Goal: Task Accomplishment & Management: Manage account settings

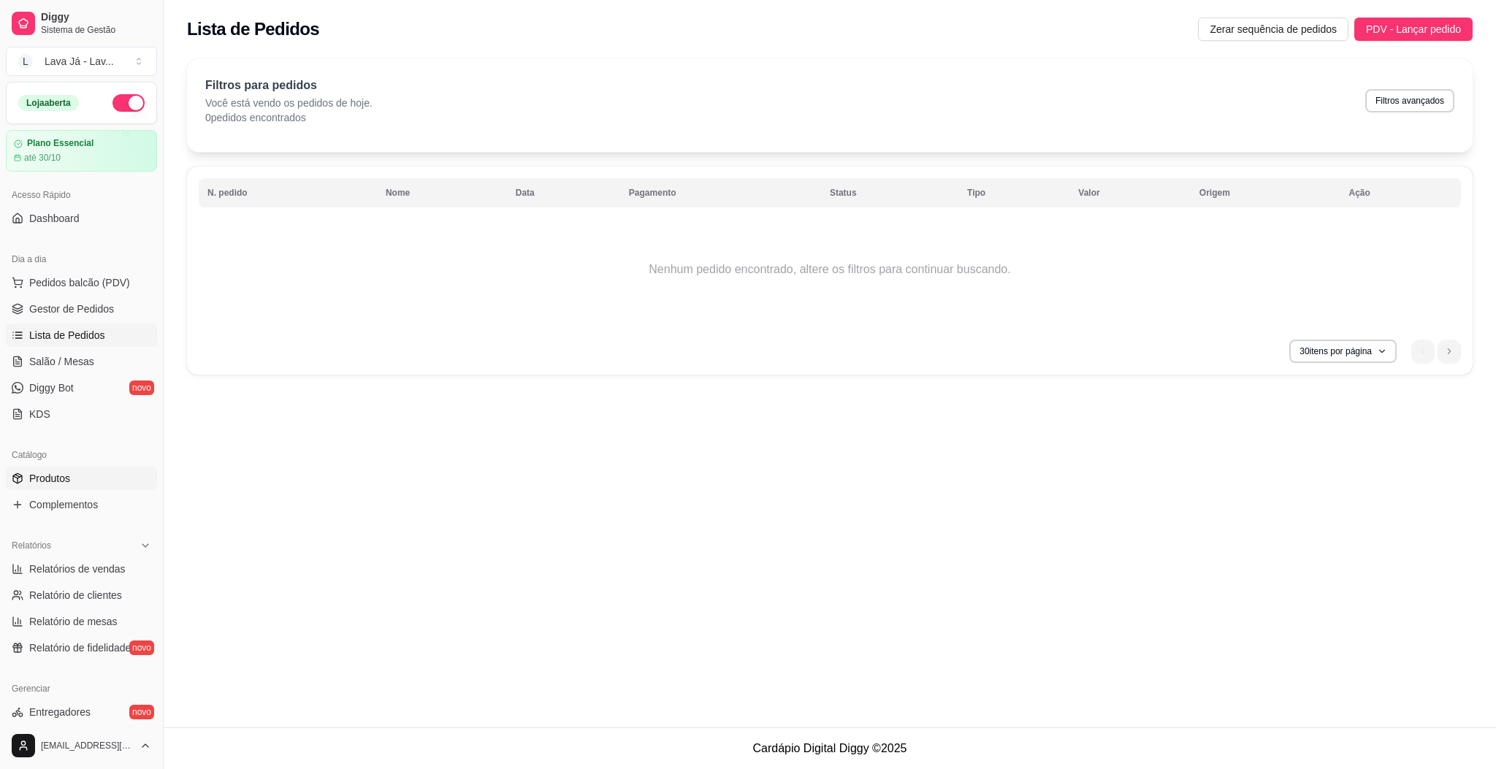
click at [54, 478] on span "Produtos" at bounding box center [49, 478] width 41 height 15
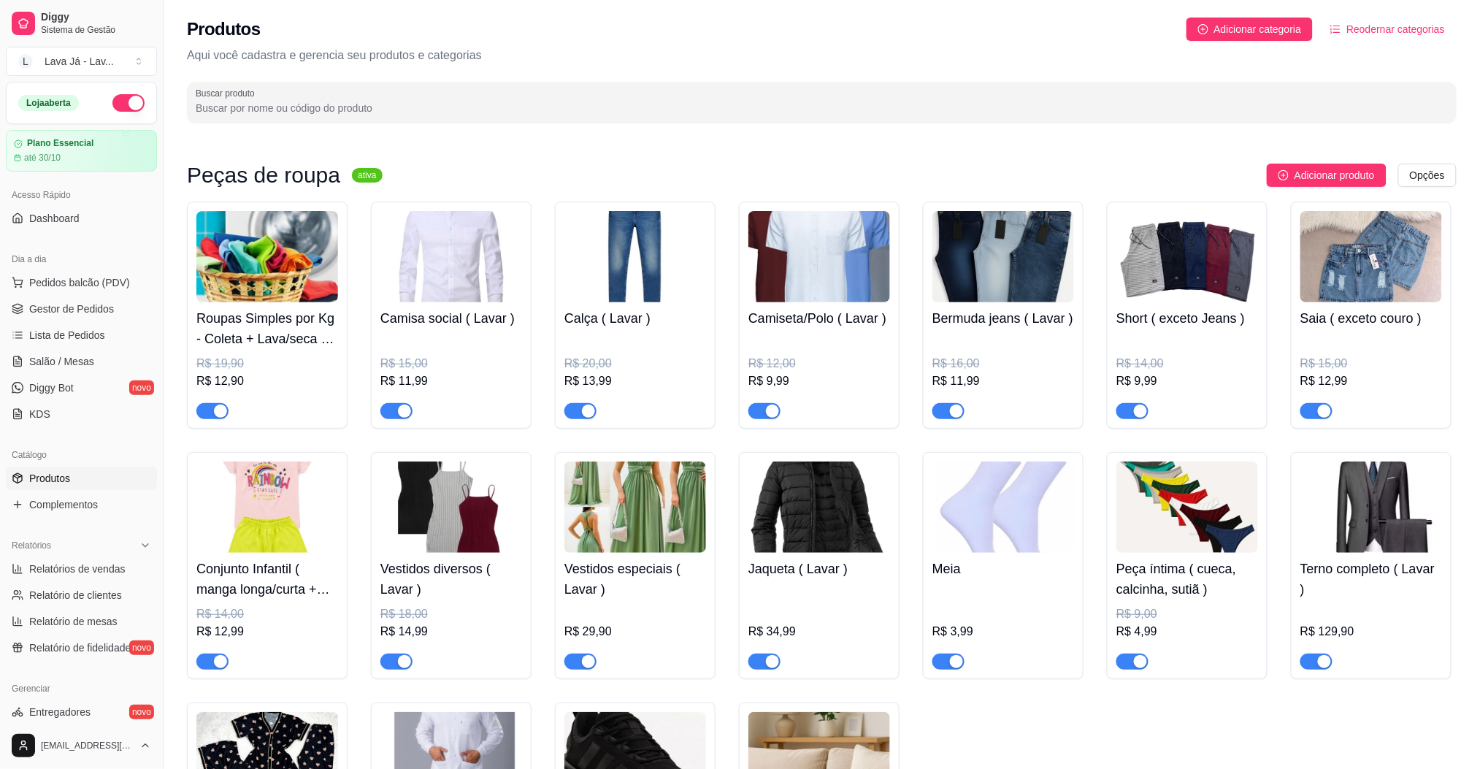
click at [300, 275] on img at bounding box center [267, 256] width 142 height 91
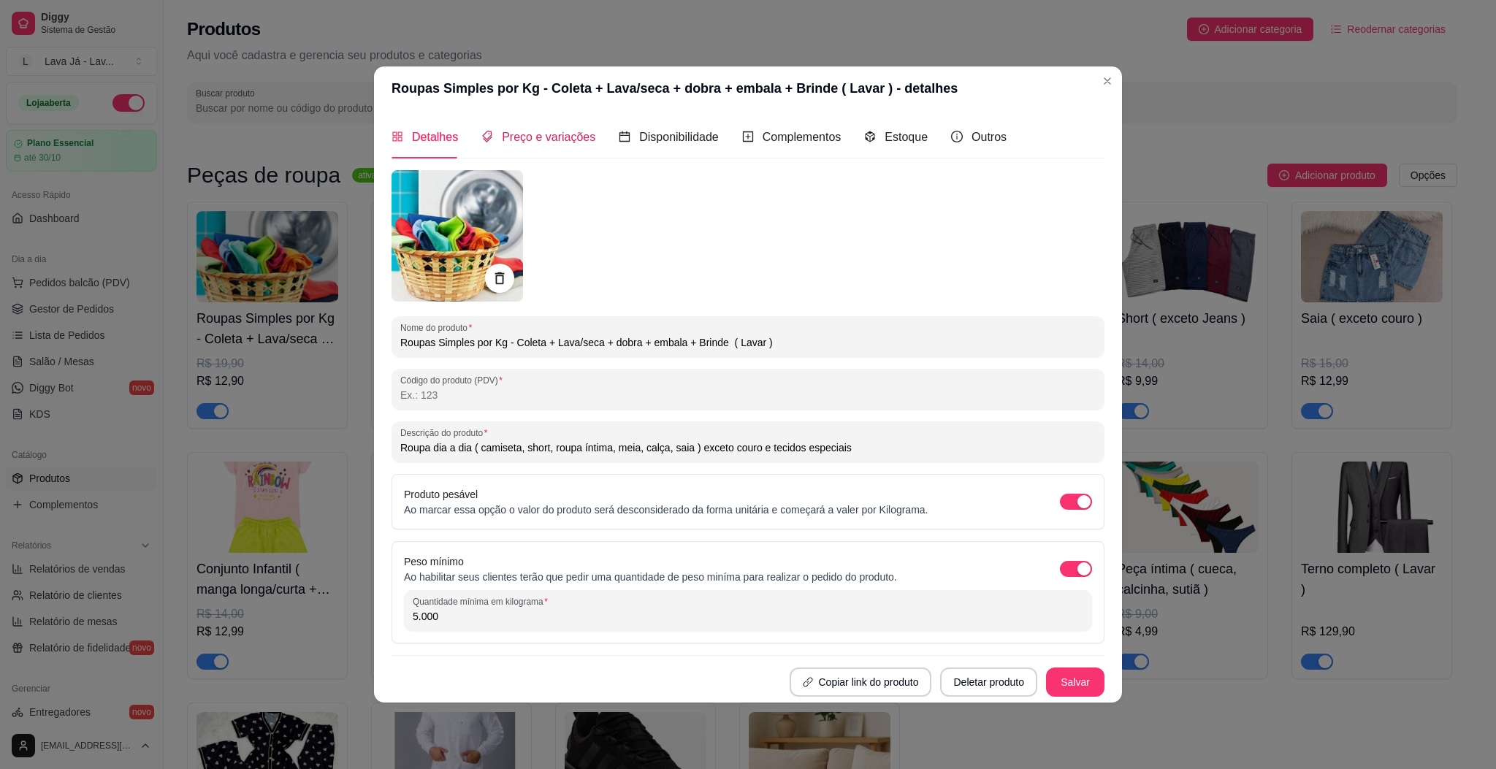
click at [579, 135] on span "Preço e variações" at bounding box center [548, 137] width 93 height 12
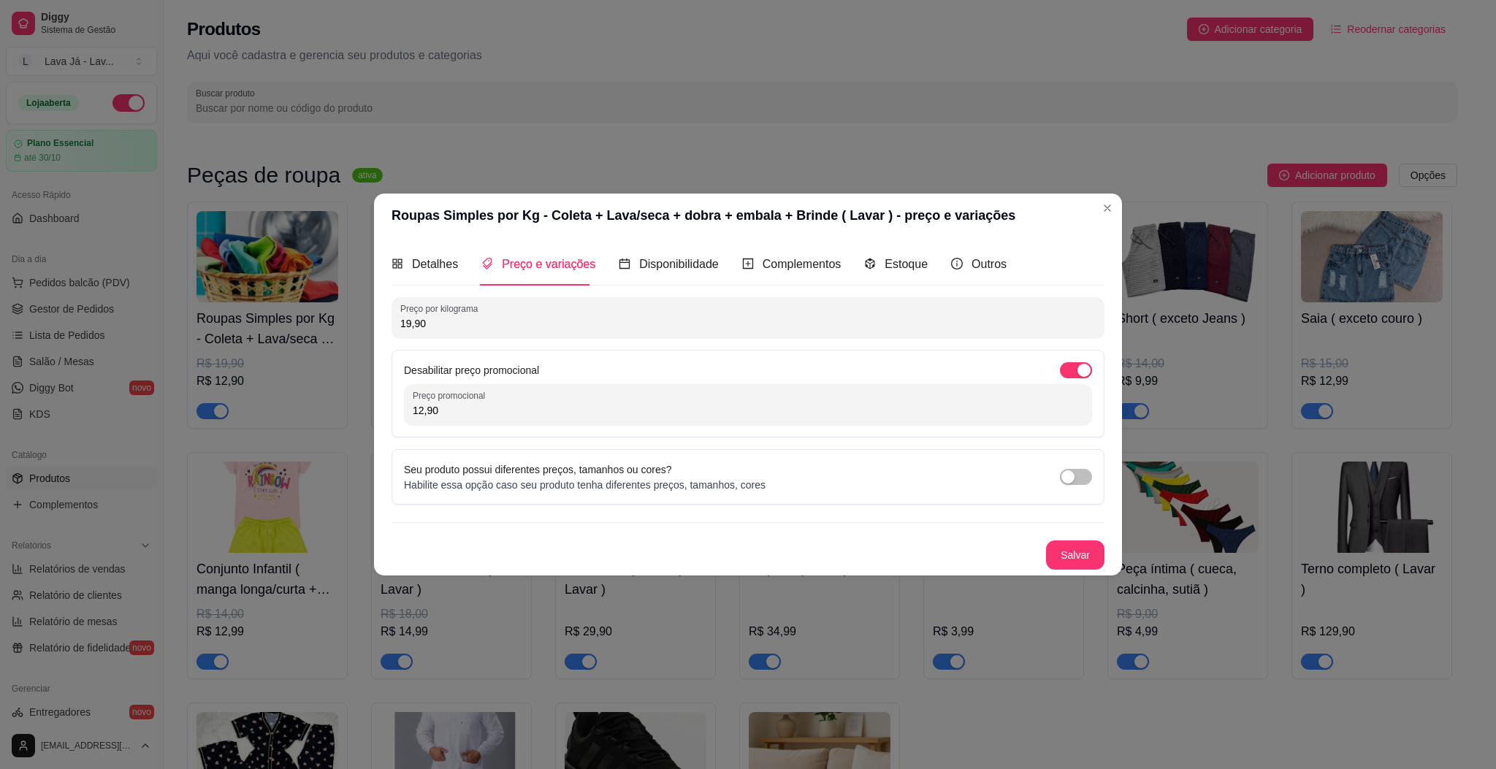
click at [464, 405] on input "12,90" at bounding box center [748, 410] width 670 height 15
click at [1070, 561] on button "Salvar" at bounding box center [1075, 554] width 58 height 29
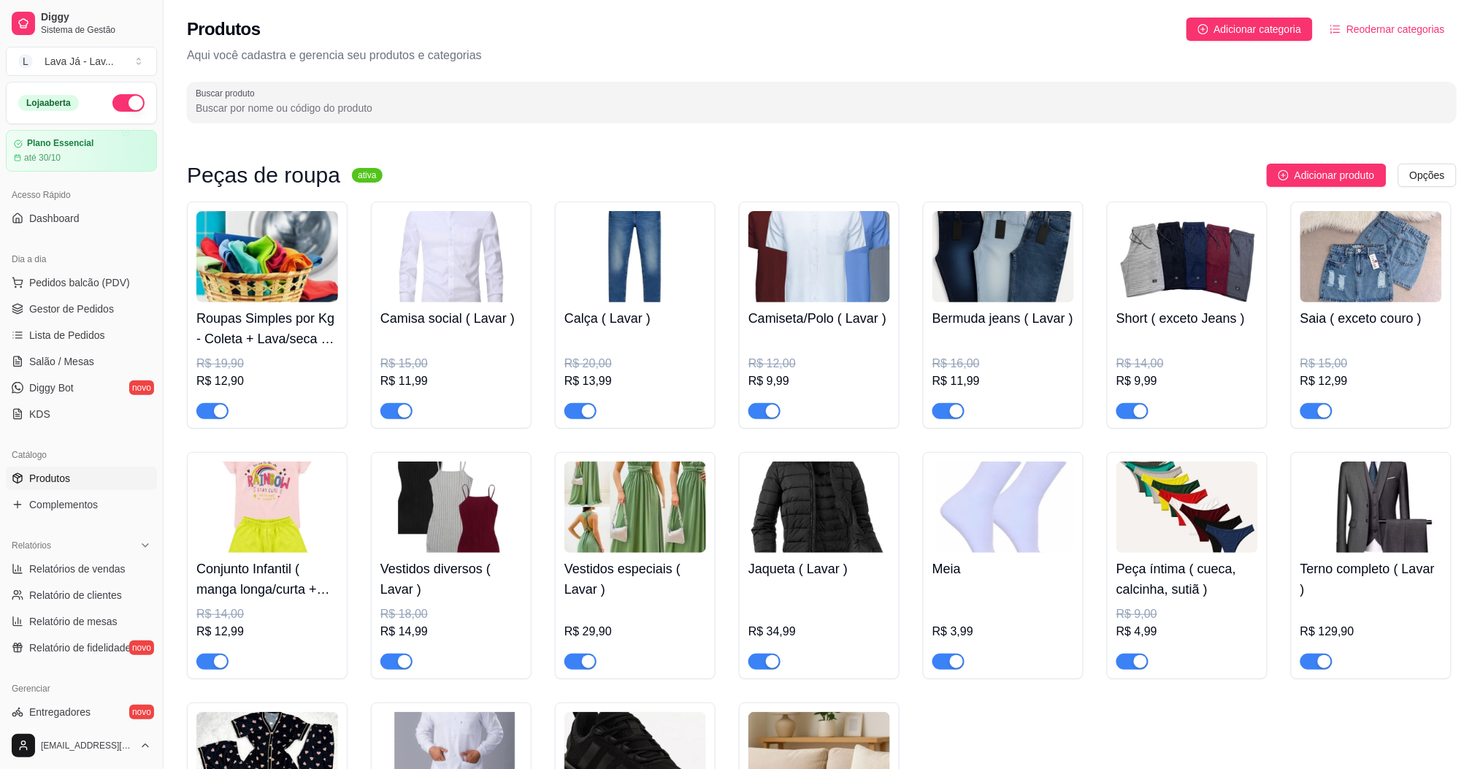
click at [1397, 33] on span "Reodernar categorias" at bounding box center [1396, 29] width 99 height 16
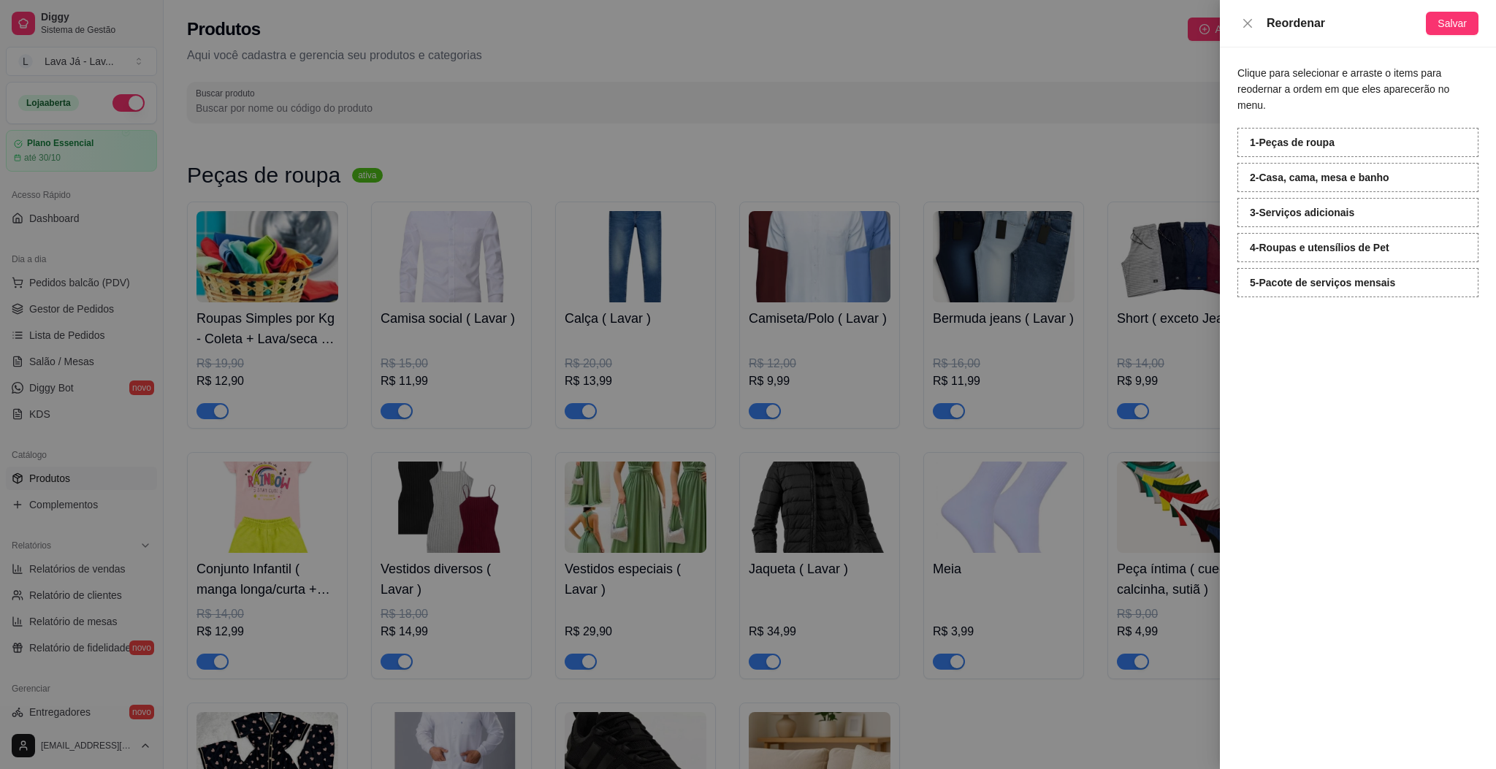
click at [775, 45] on div at bounding box center [748, 384] width 1496 height 769
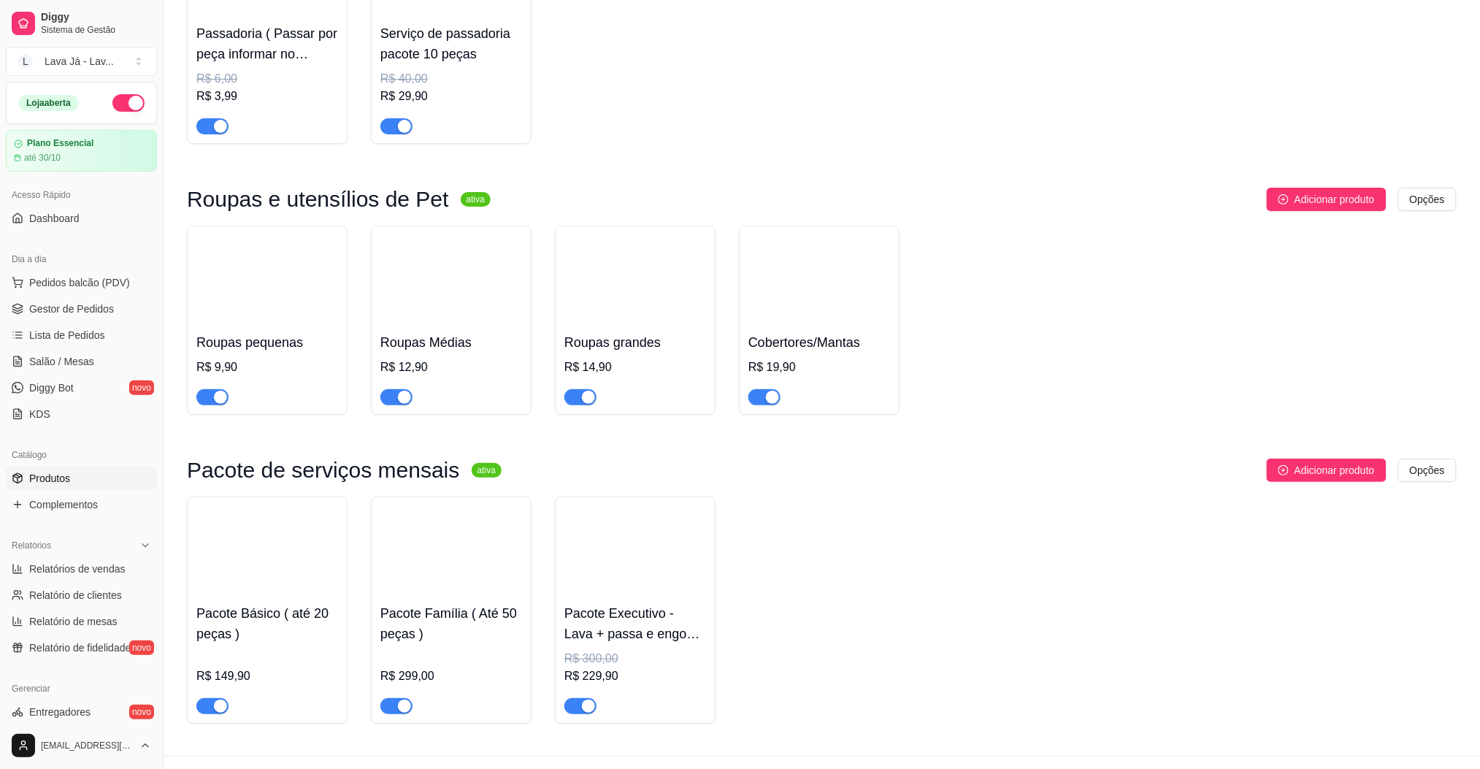
scroll to position [1902, 0]
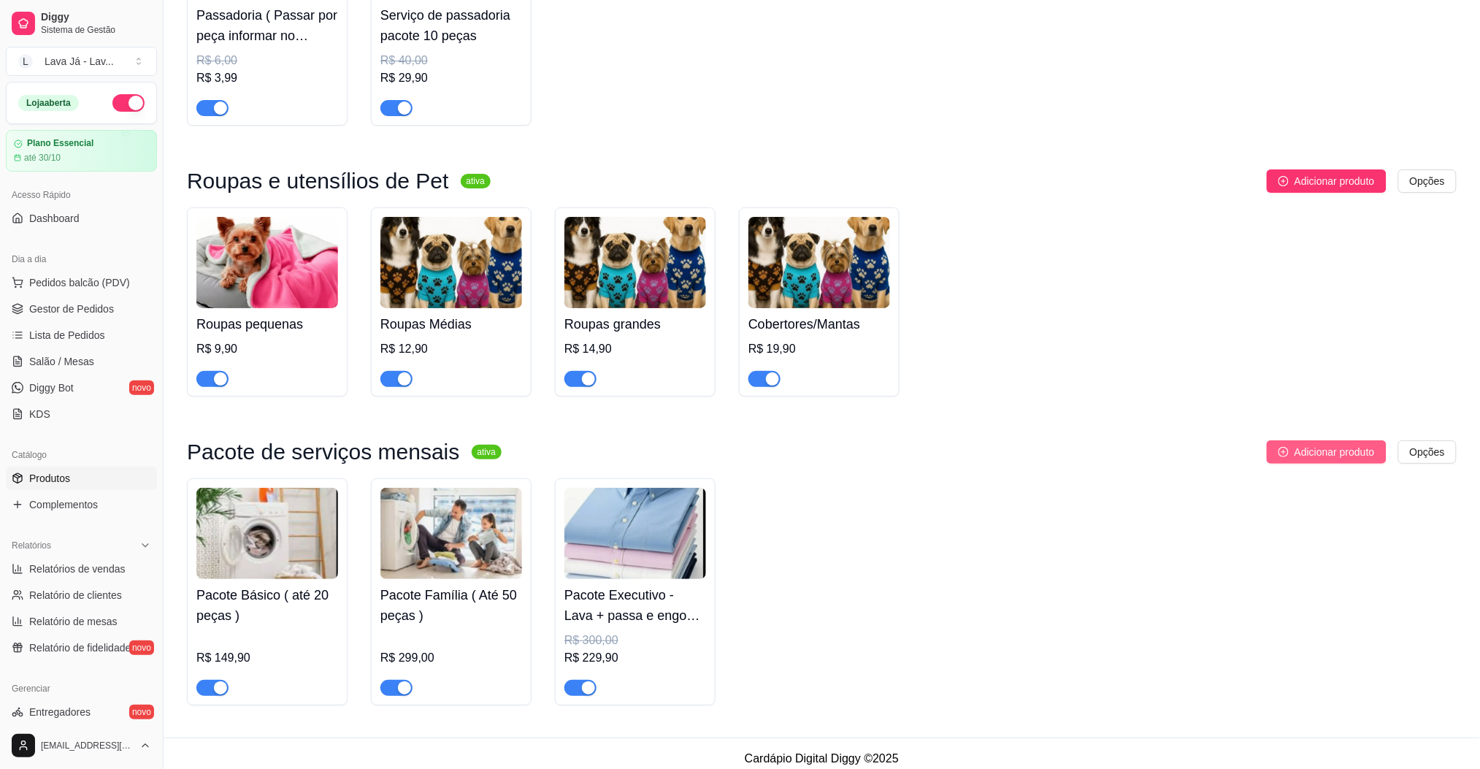
click at [1287, 447] on icon "plus-circle" at bounding box center [1284, 452] width 10 height 10
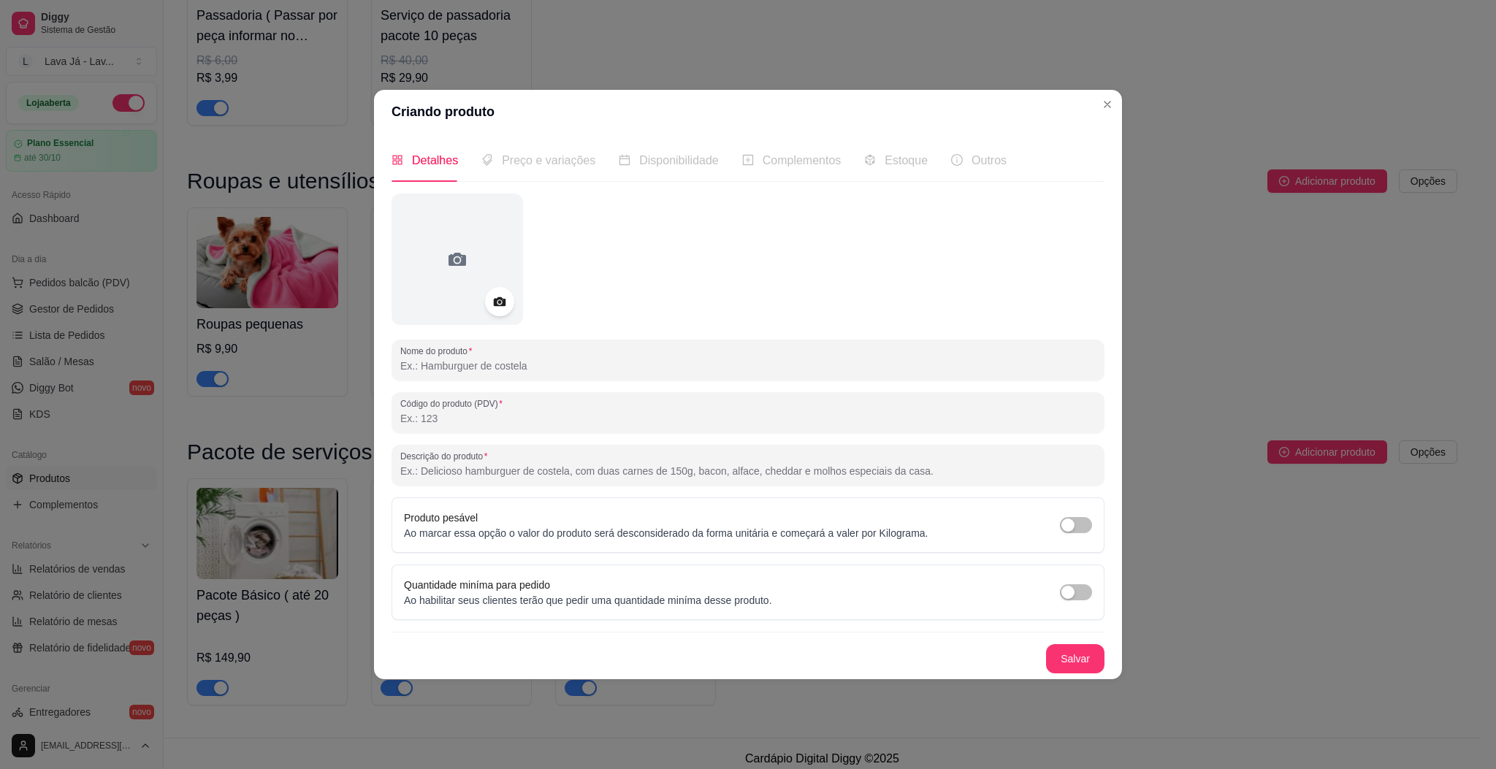
click at [570, 362] on input "Nome do produto" at bounding box center [747, 366] width 695 height 15
type input "Pacote F"
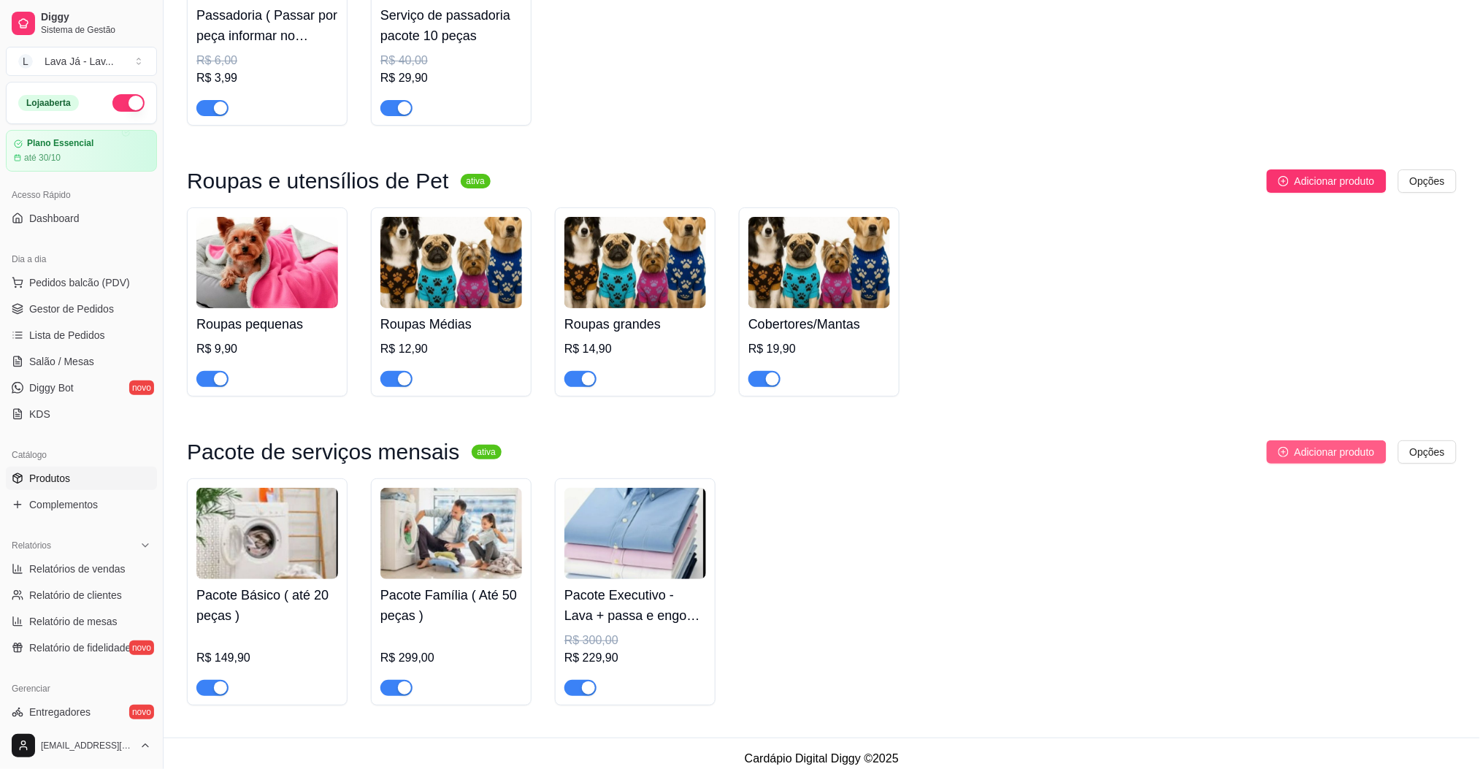
click at [1338, 446] on span "Adicionar produto" at bounding box center [1335, 452] width 80 height 16
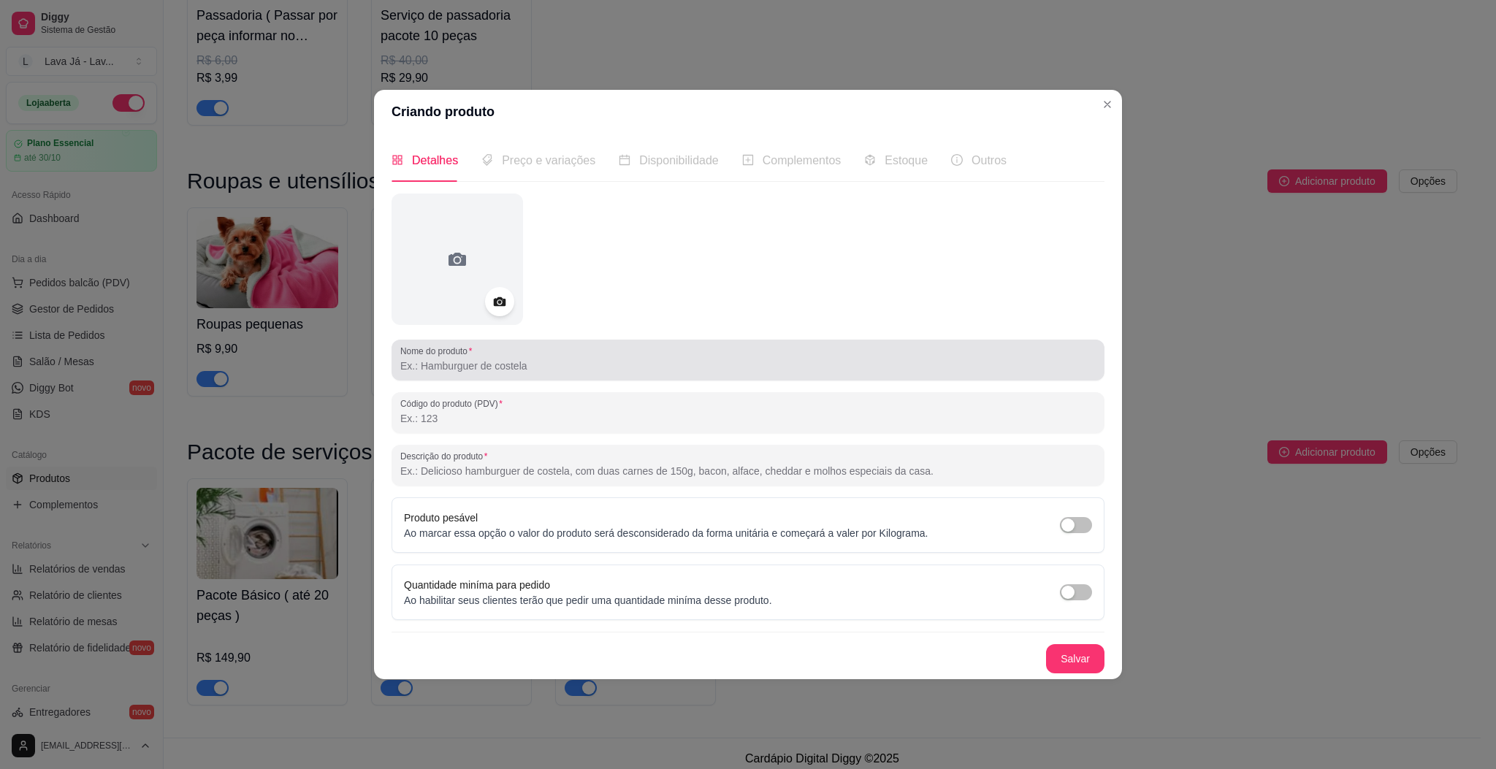
click at [506, 371] on input "Nome do produto" at bounding box center [747, 366] width 695 height 15
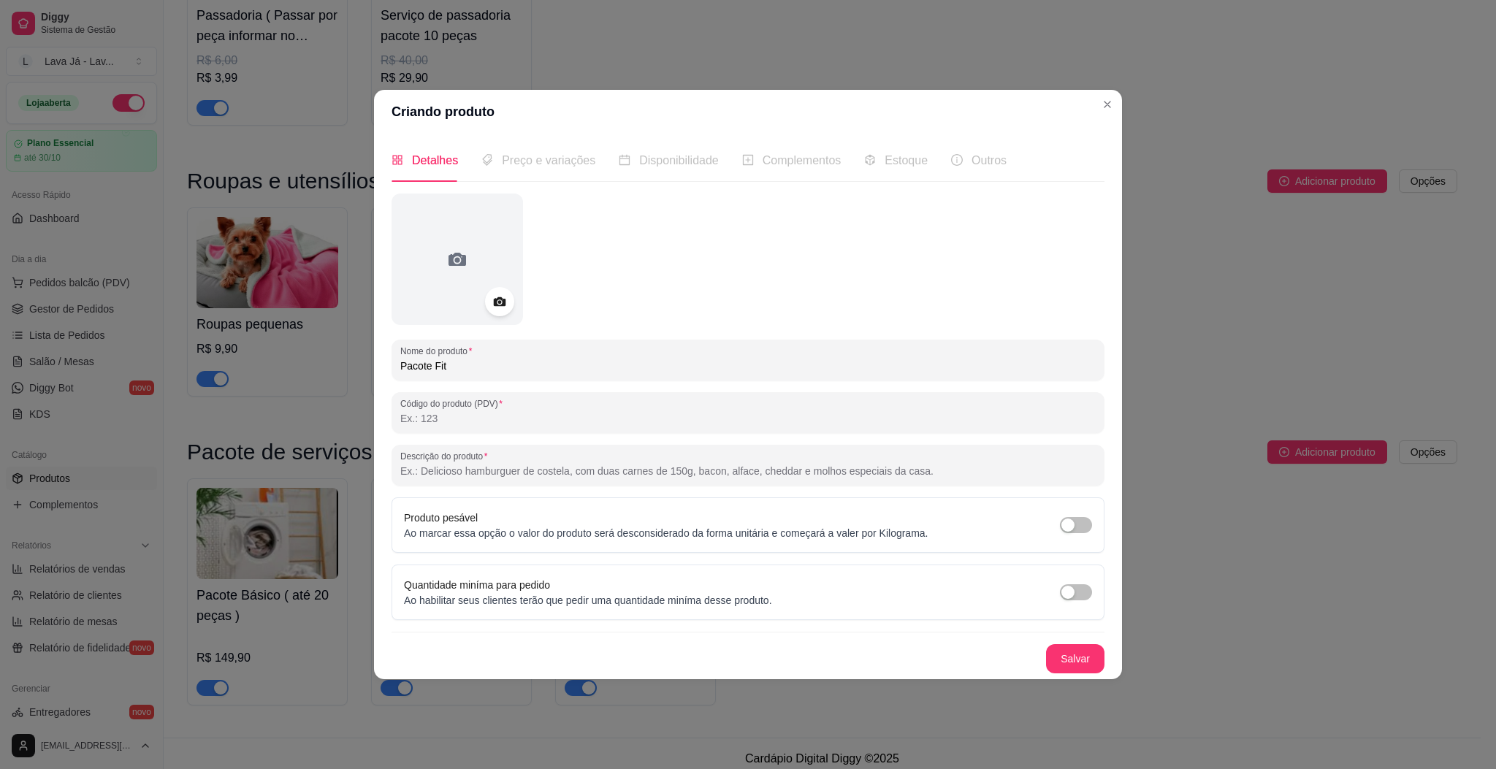
click at [471, 365] on input "Pacote Fit" at bounding box center [747, 366] width 695 height 15
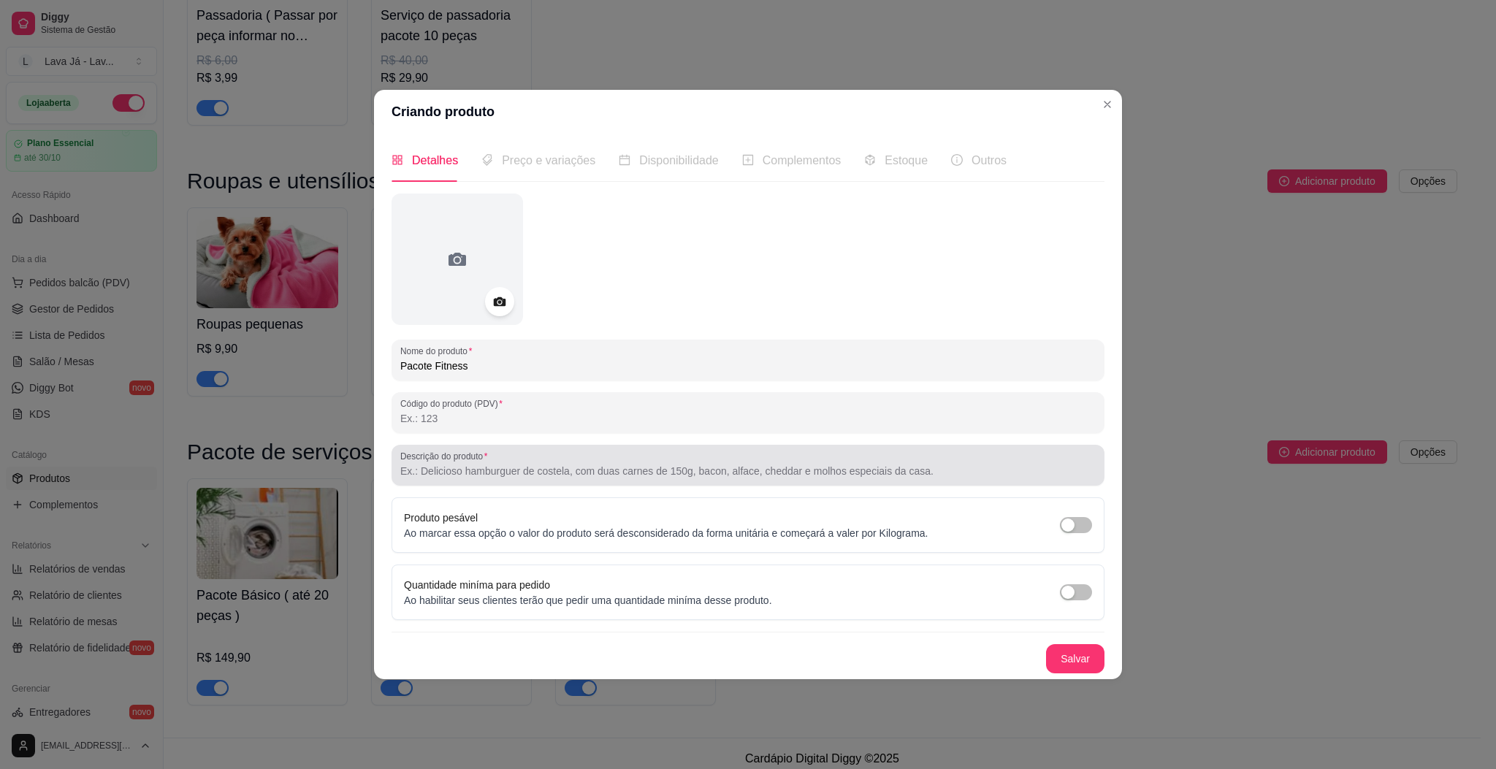
type input "Pacote Fitness"
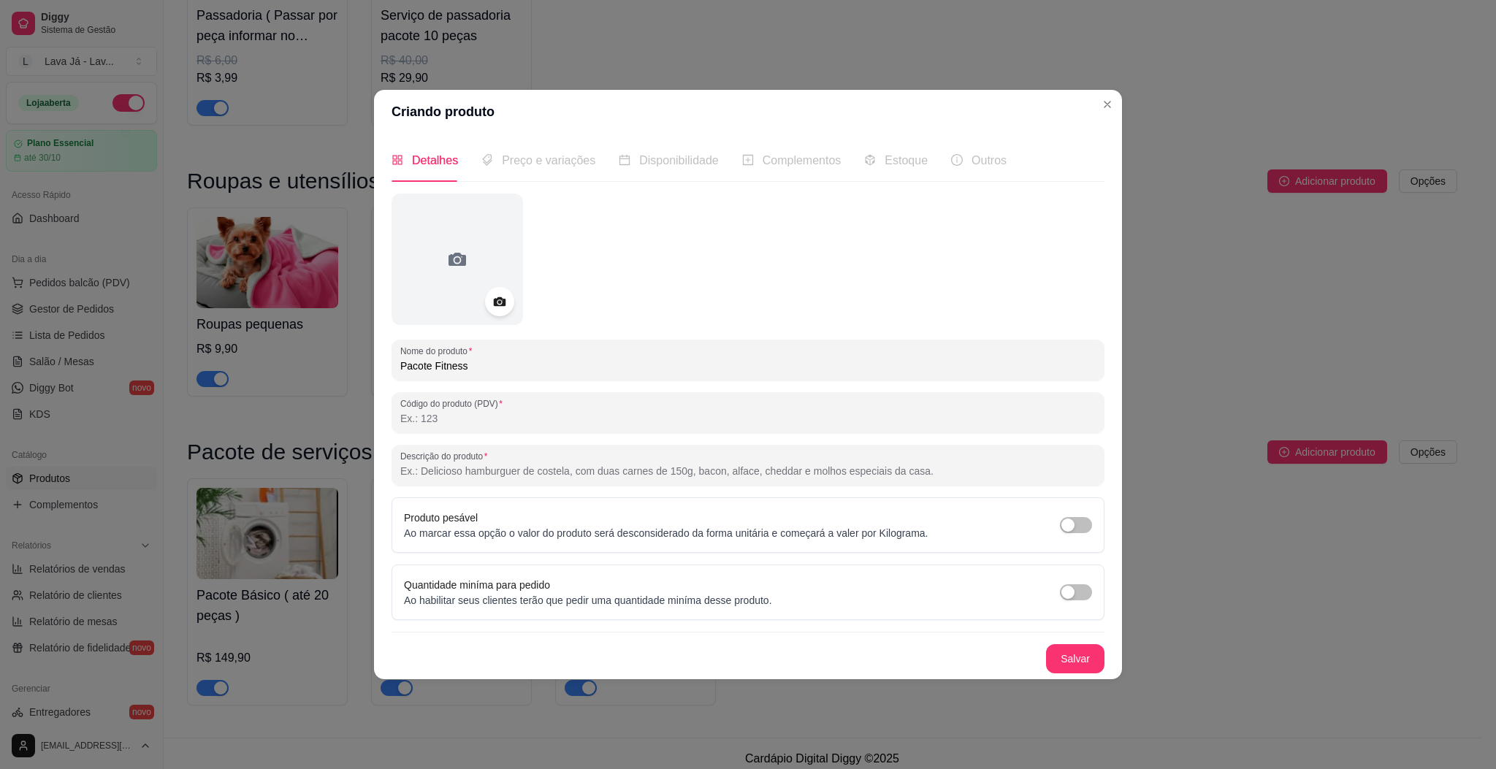
click at [559, 475] on input "Descrição do produto" at bounding box center [747, 471] width 695 height 15
type input "Roupas de academia em geral"
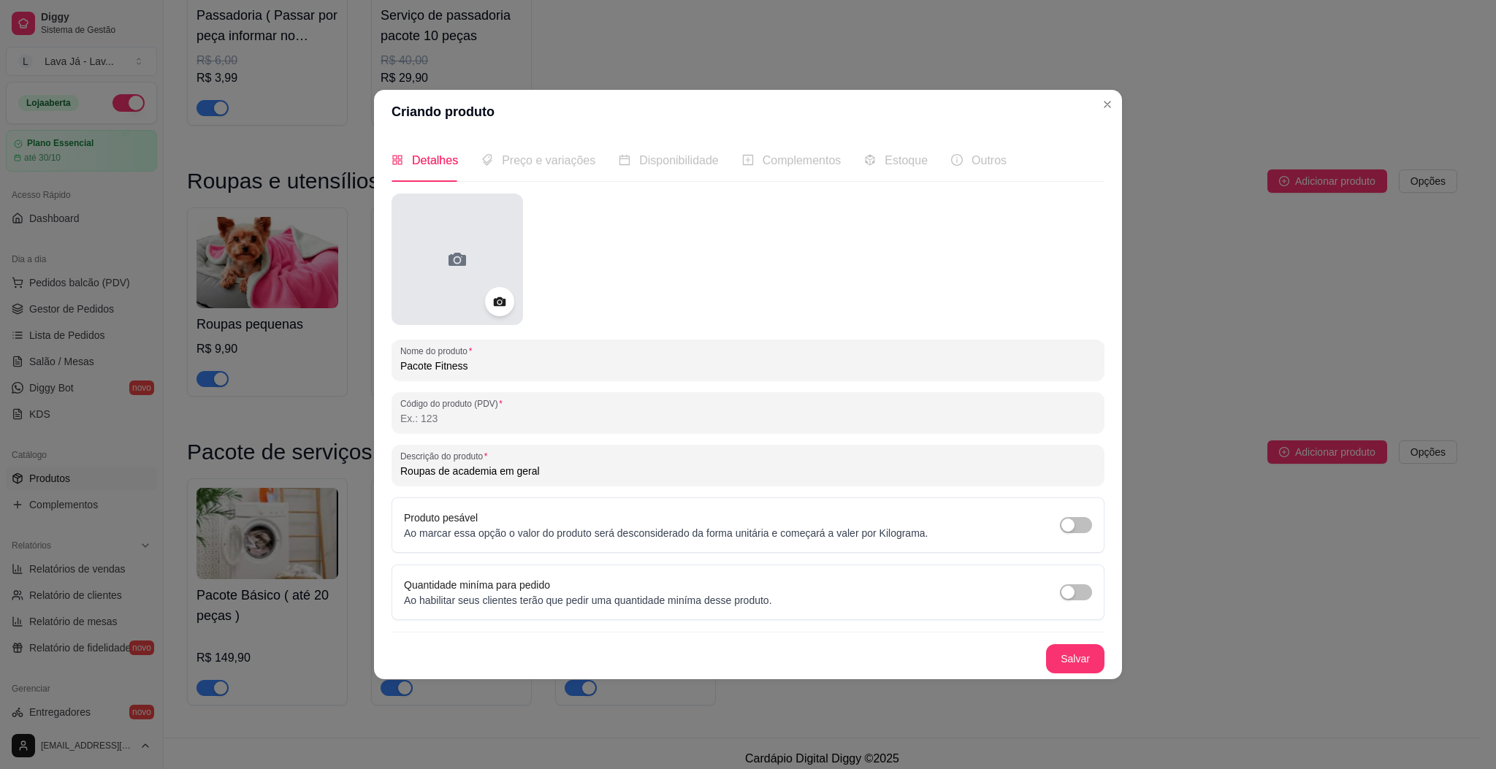
click at [448, 248] on icon at bounding box center [456, 259] width 23 height 23
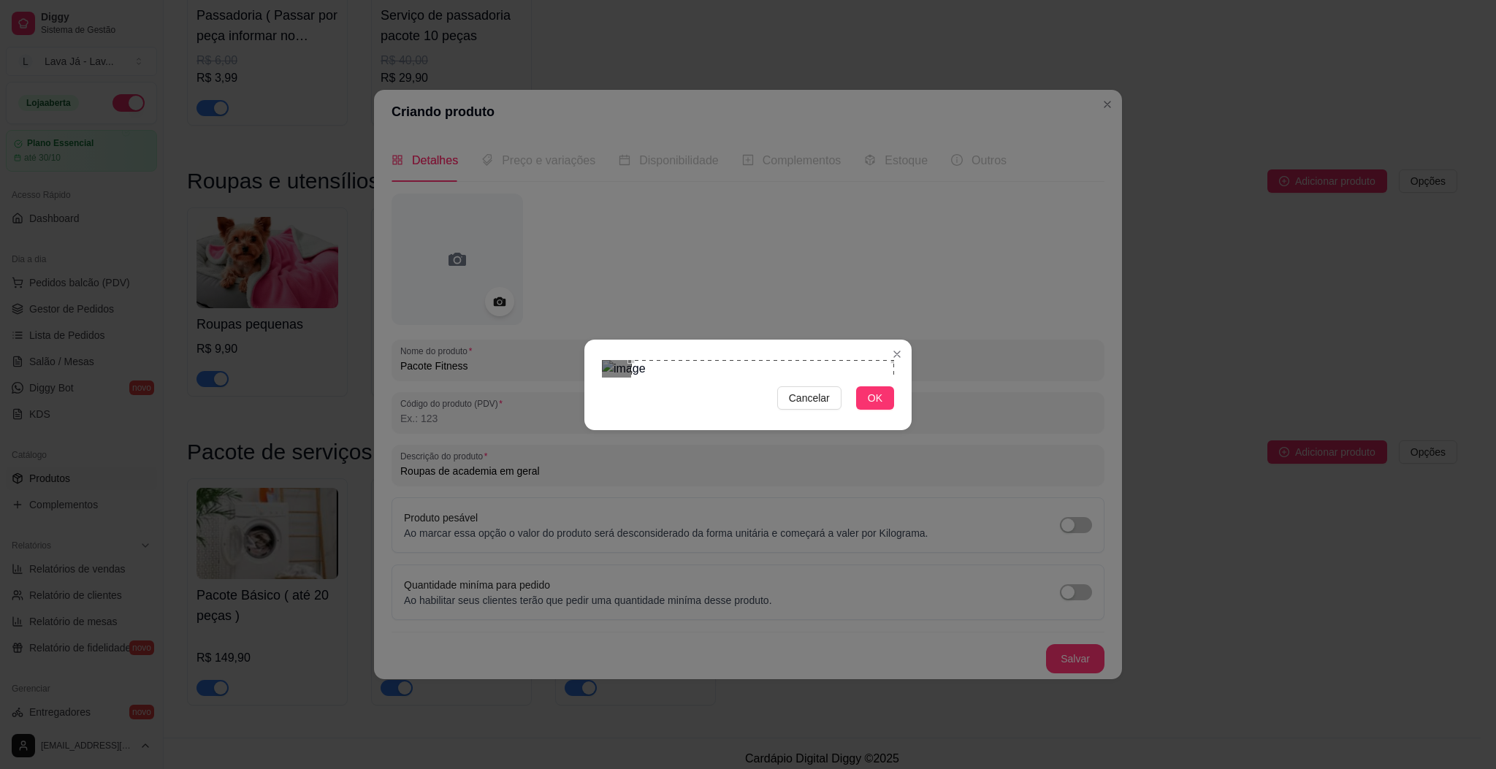
click at [878, 360] on div "Use the arrow keys to move the crop selection area" at bounding box center [762, 491] width 263 height 263
click at [812, 378] on div "Use the arrow keys to move the crop selection area" at bounding box center [760, 494] width 263 height 263
click at [812, 380] on div "Use the arrow keys to move the crop selection area" at bounding box center [760, 495] width 263 height 263
click at [979, 398] on div "Cancelar OK" at bounding box center [748, 384] width 1496 height 769
click at [880, 406] on span "OK" at bounding box center [875, 398] width 15 height 16
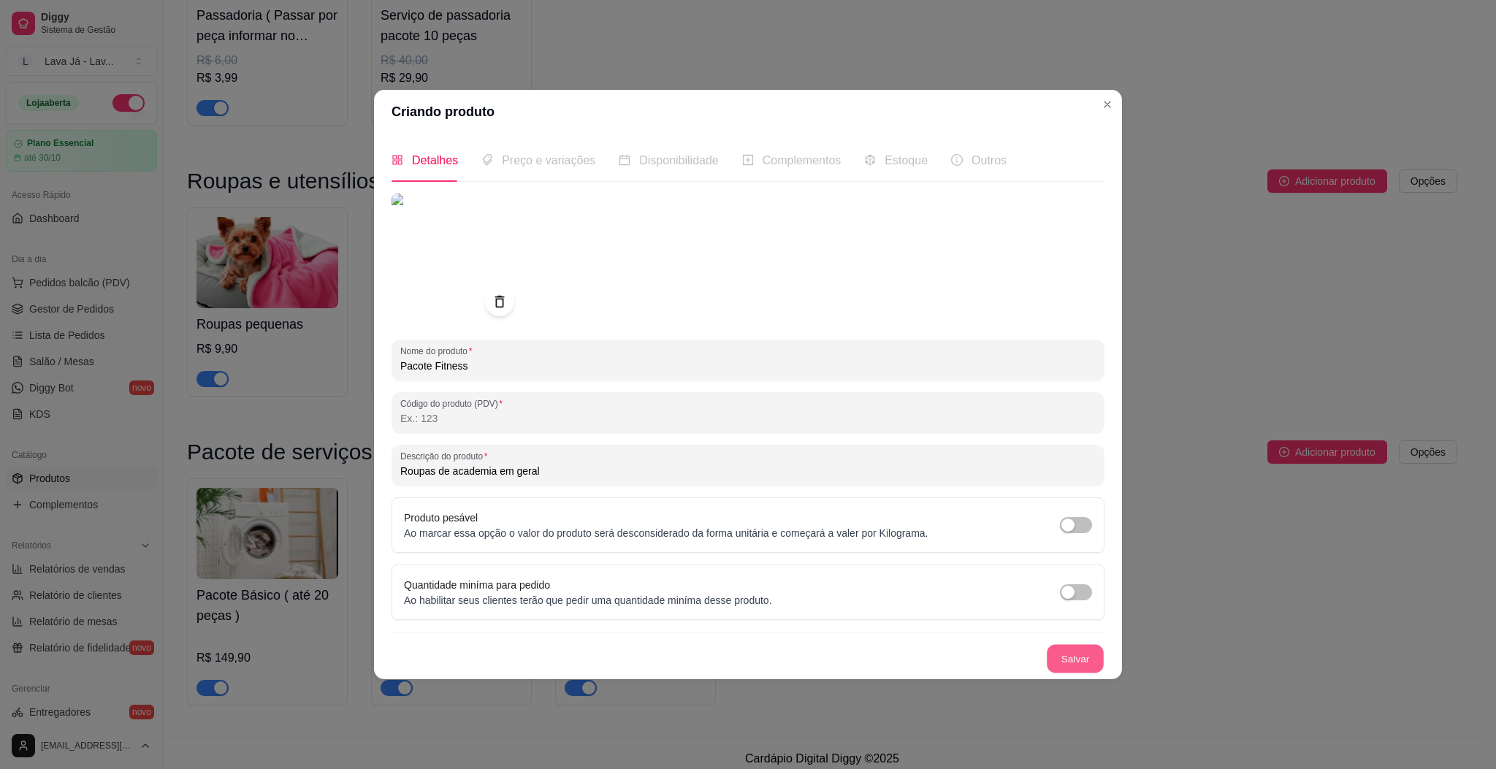
click at [1081, 664] on button "Salvar" at bounding box center [1074, 658] width 57 height 28
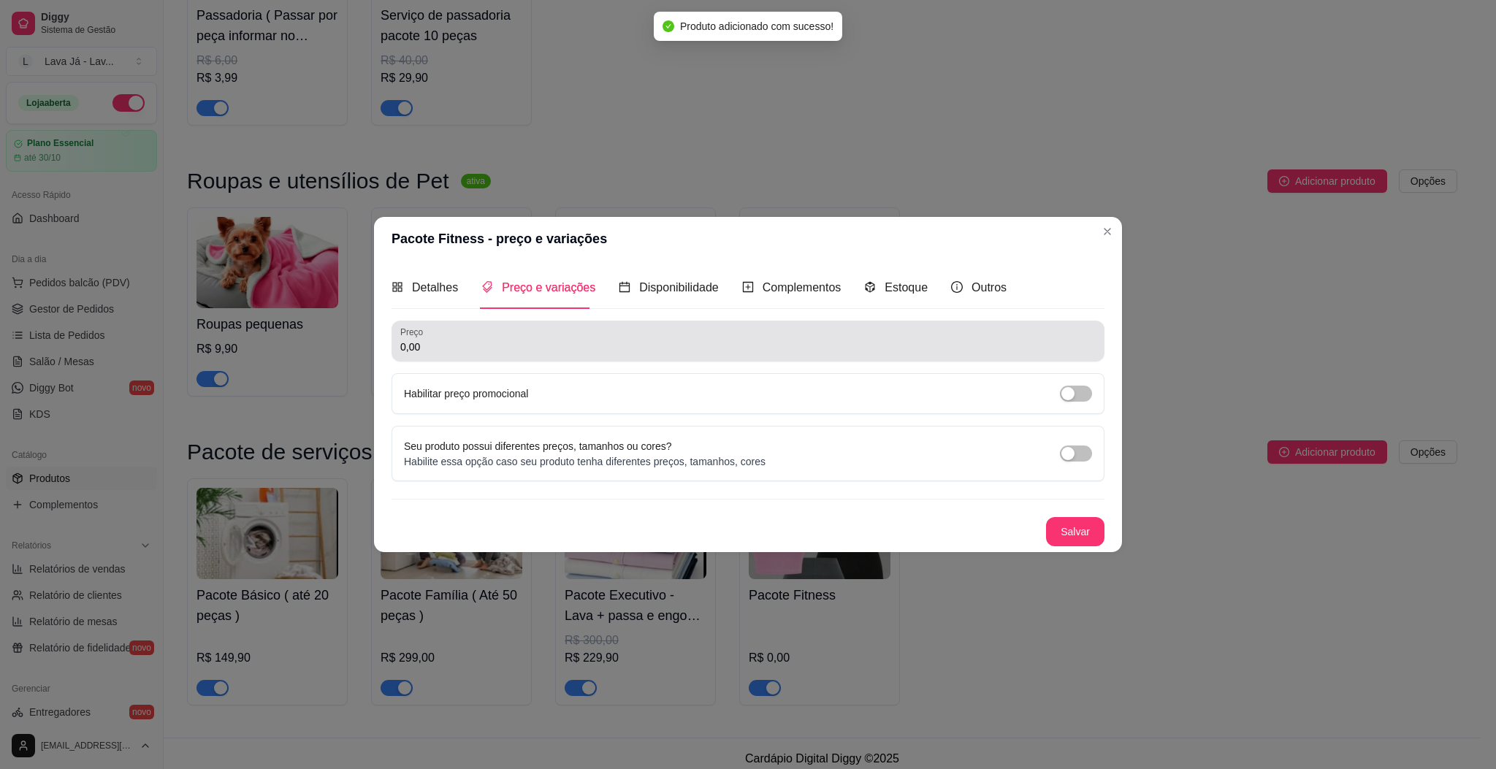
click at [497, 340] on input "0,00" at bounding box center [747, 347] width 695 height 15
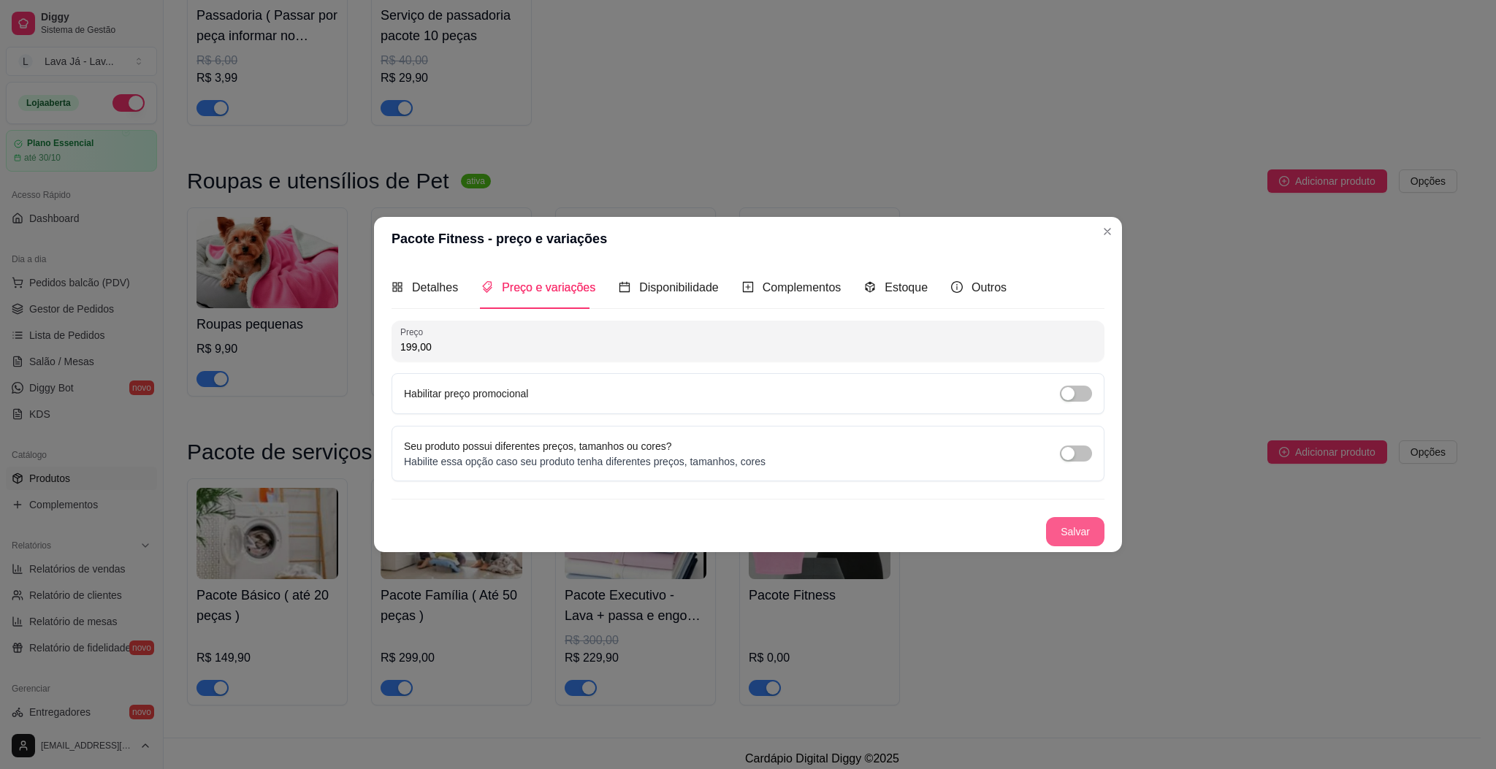
type input "199,00"
click at [1092, 518] on button "Salvar" at bounding box center [1075, 531] width 58 height 29
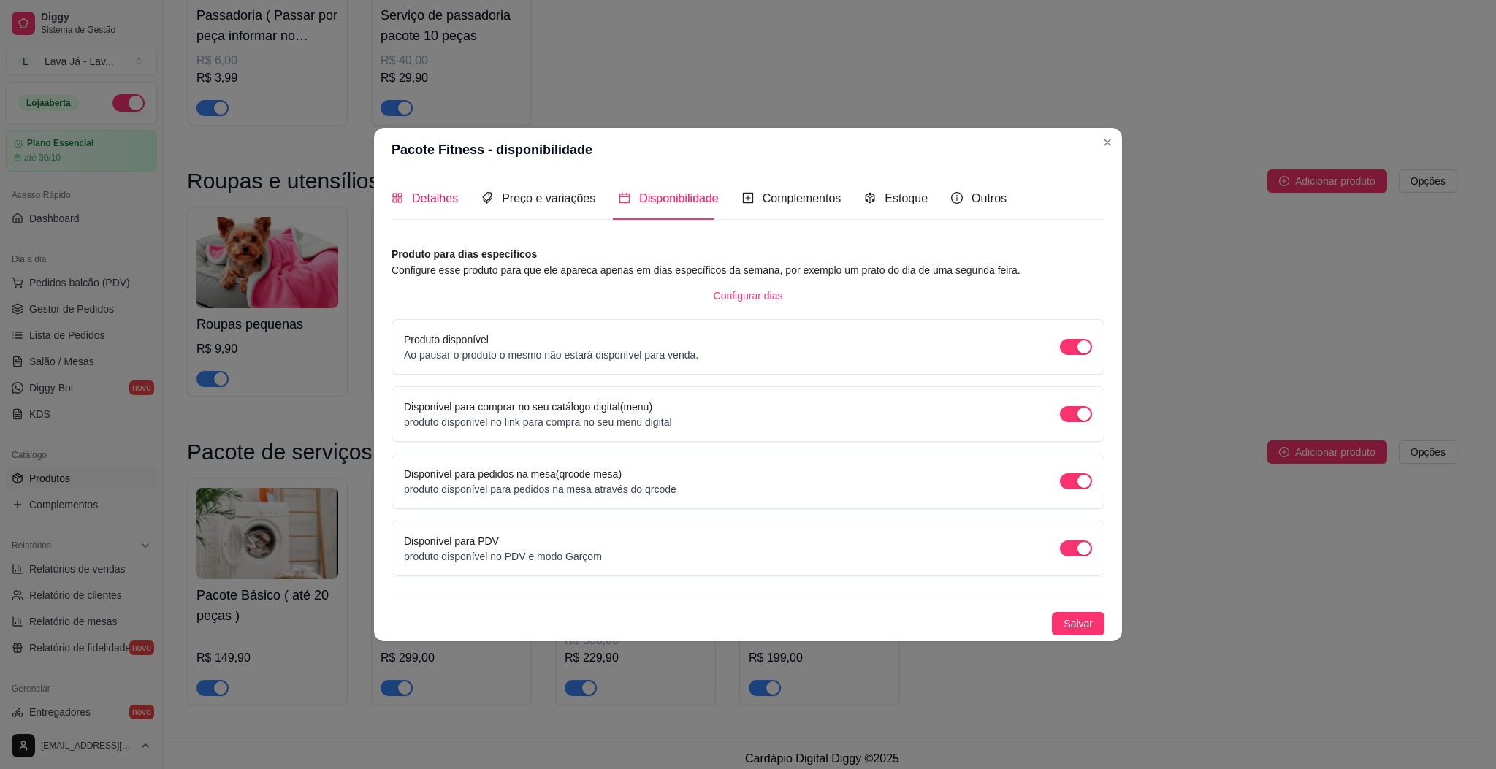
click at [450, 192] on span "Detalhes" at bounding box center [435, 198] width 46 height 12
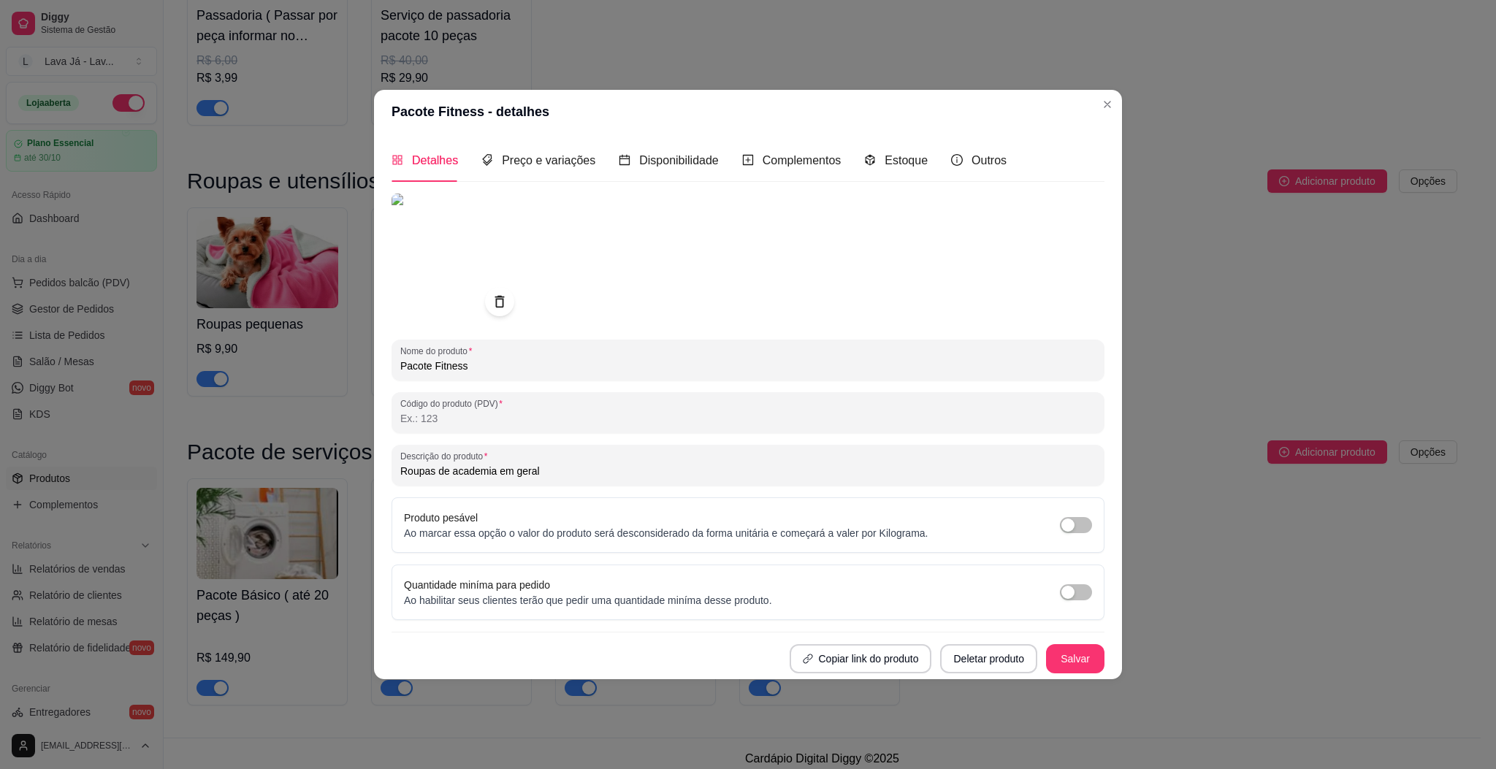
click at [597, 361] on input "Pacote Fitness" at bounding box center [747, 366] width 695 height 15
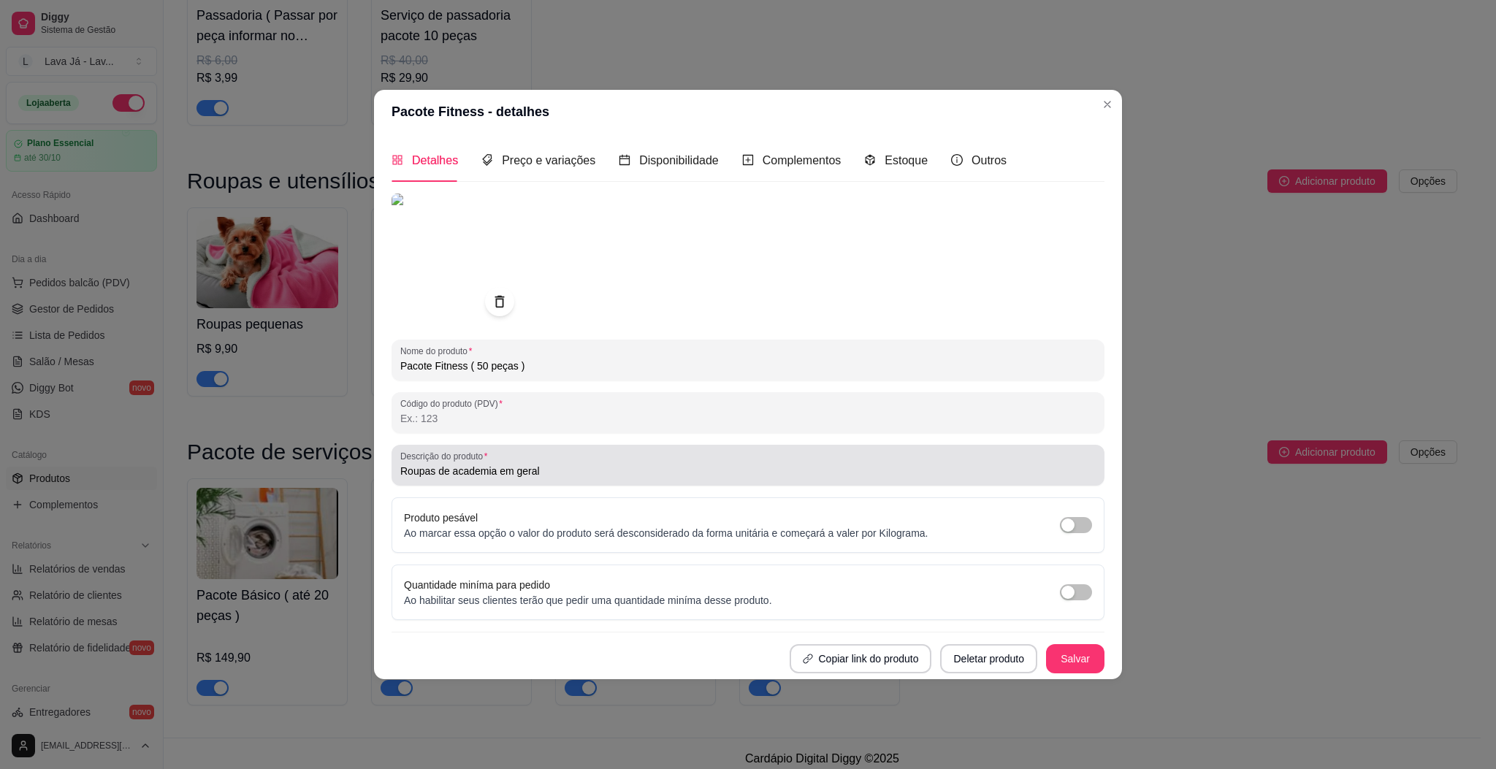
type input "Pacote Fitness ( 50 peças )"
click at [637, 466] on input "Roupas de academia em geral" at bounding box center [747, 471] width 695 height 15
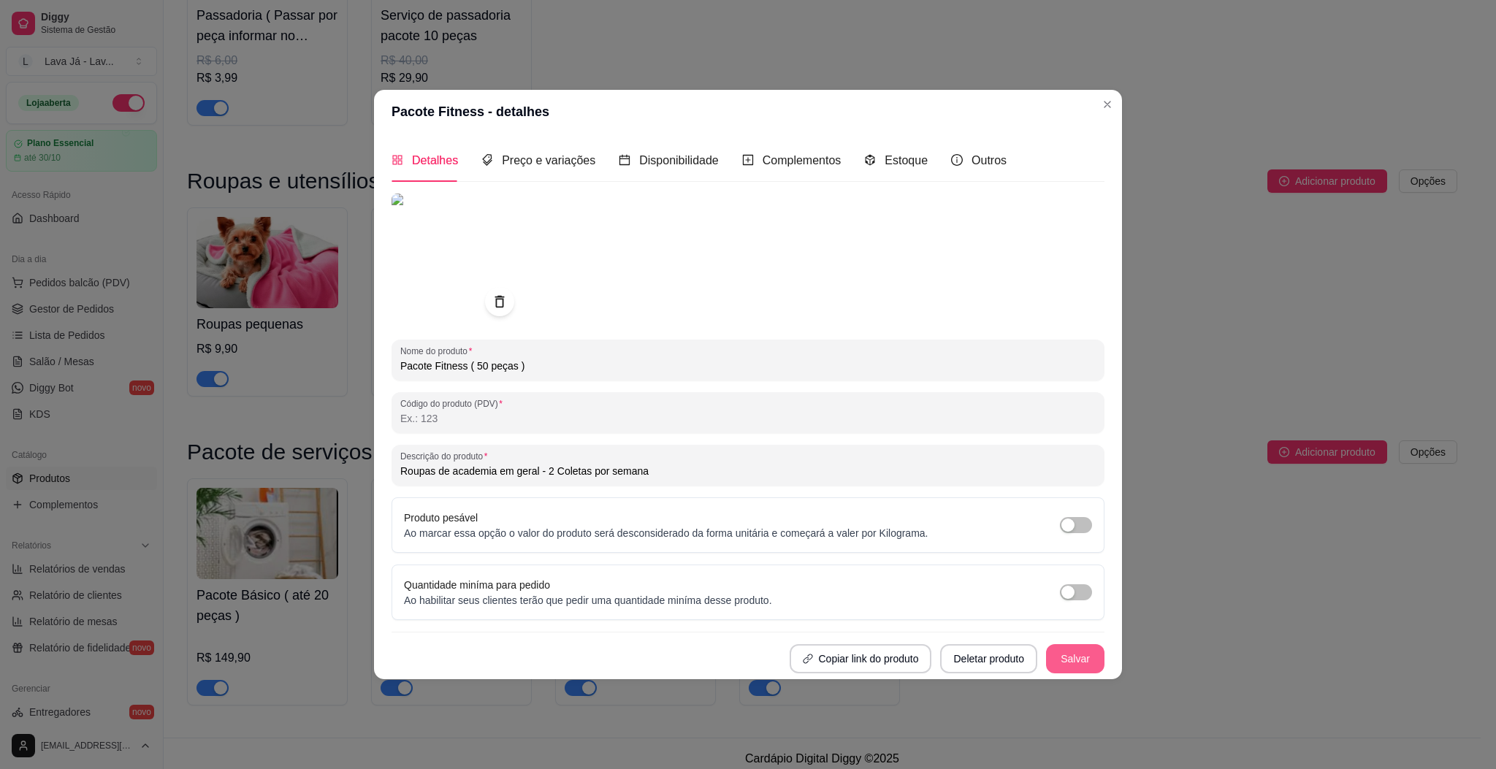
type input "Roupas de academia em geral - 2 Coletas por semana"
click at [1082, 666] on button "Salvar" at bounding box center [1075, 658] width 58 height 29
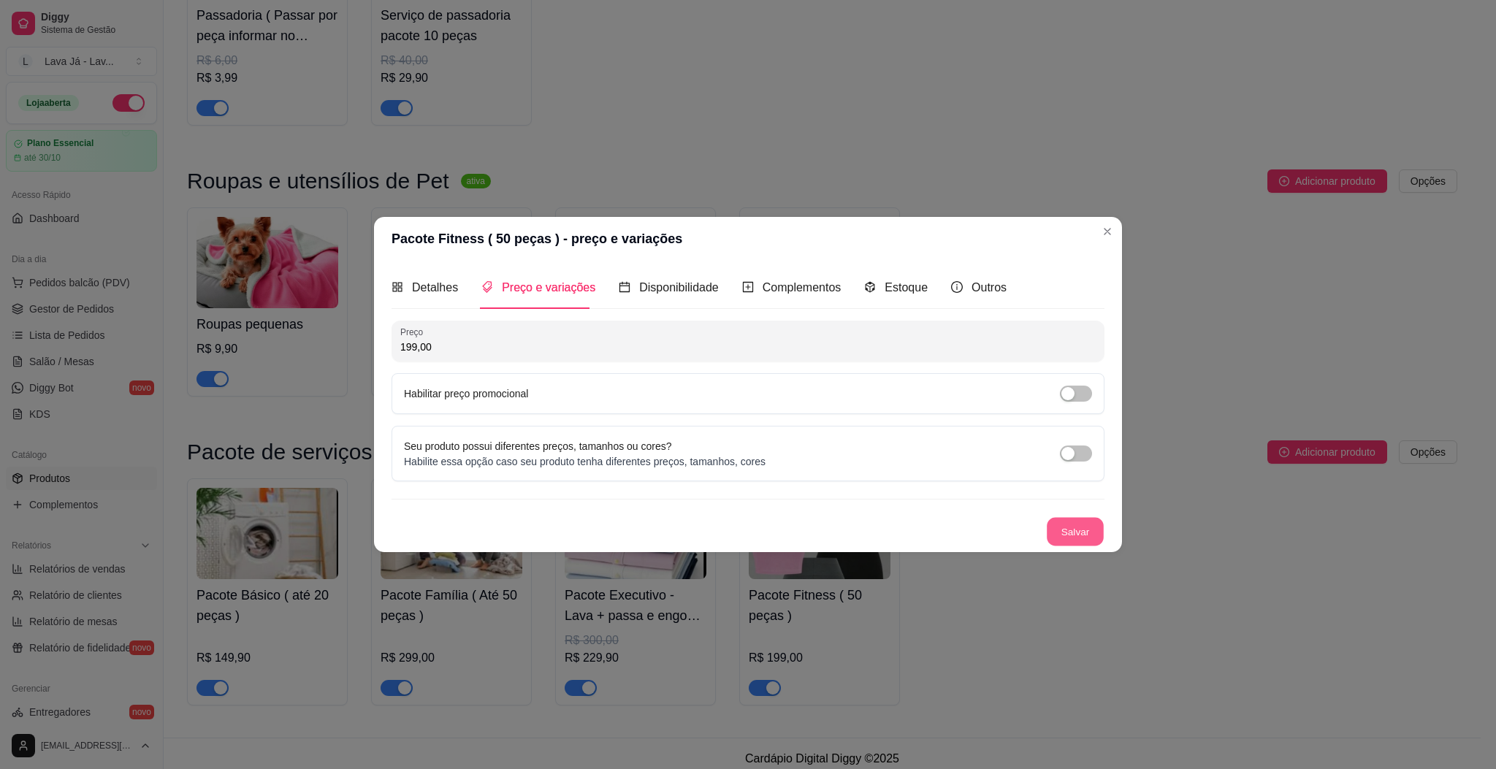
click at [1087, 529] on button "Salvar" at bounding box center [1074, 531] width 57 height 28
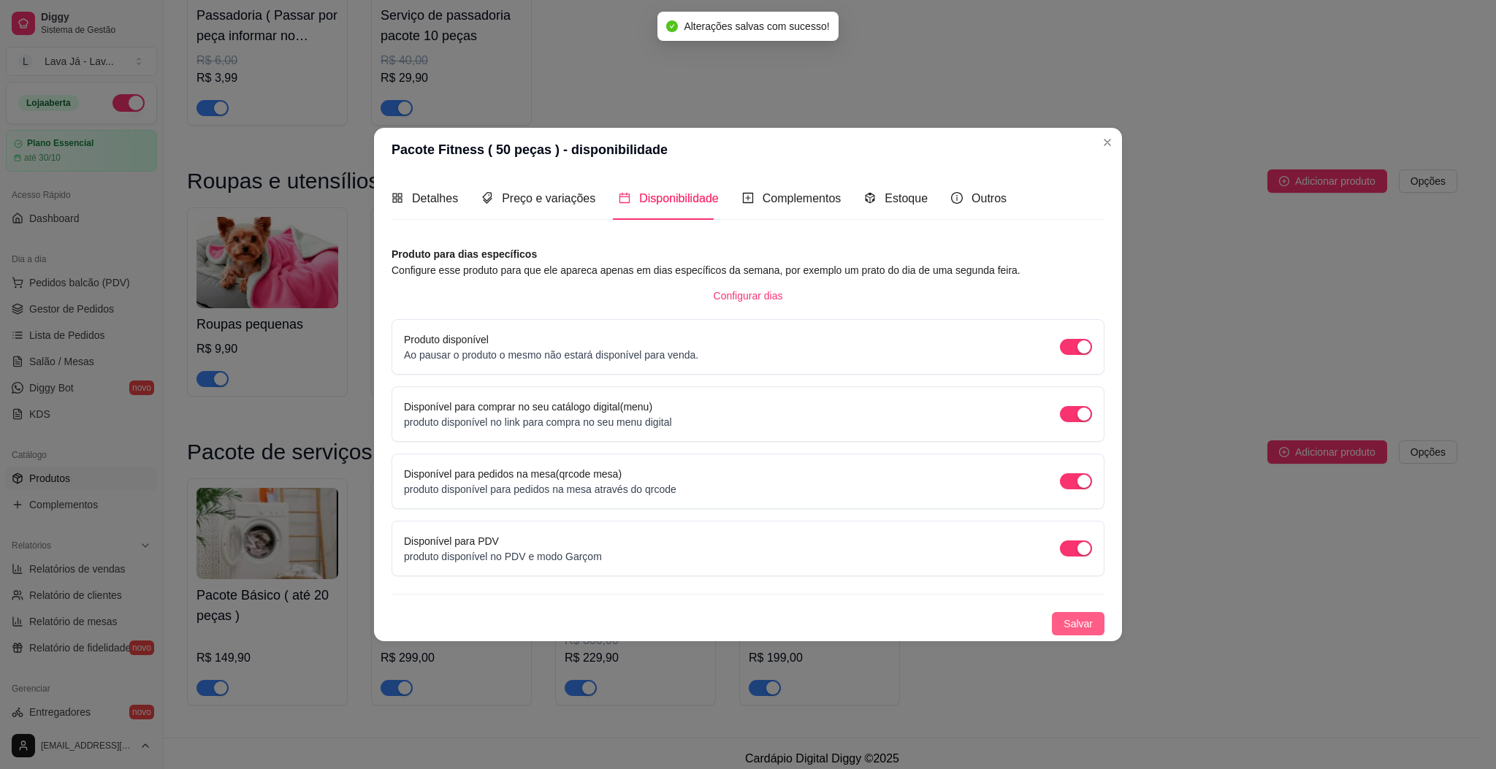
click at [1079, 632] on button "Salvar" at bounding box center [1078, 623] width 53 height 23
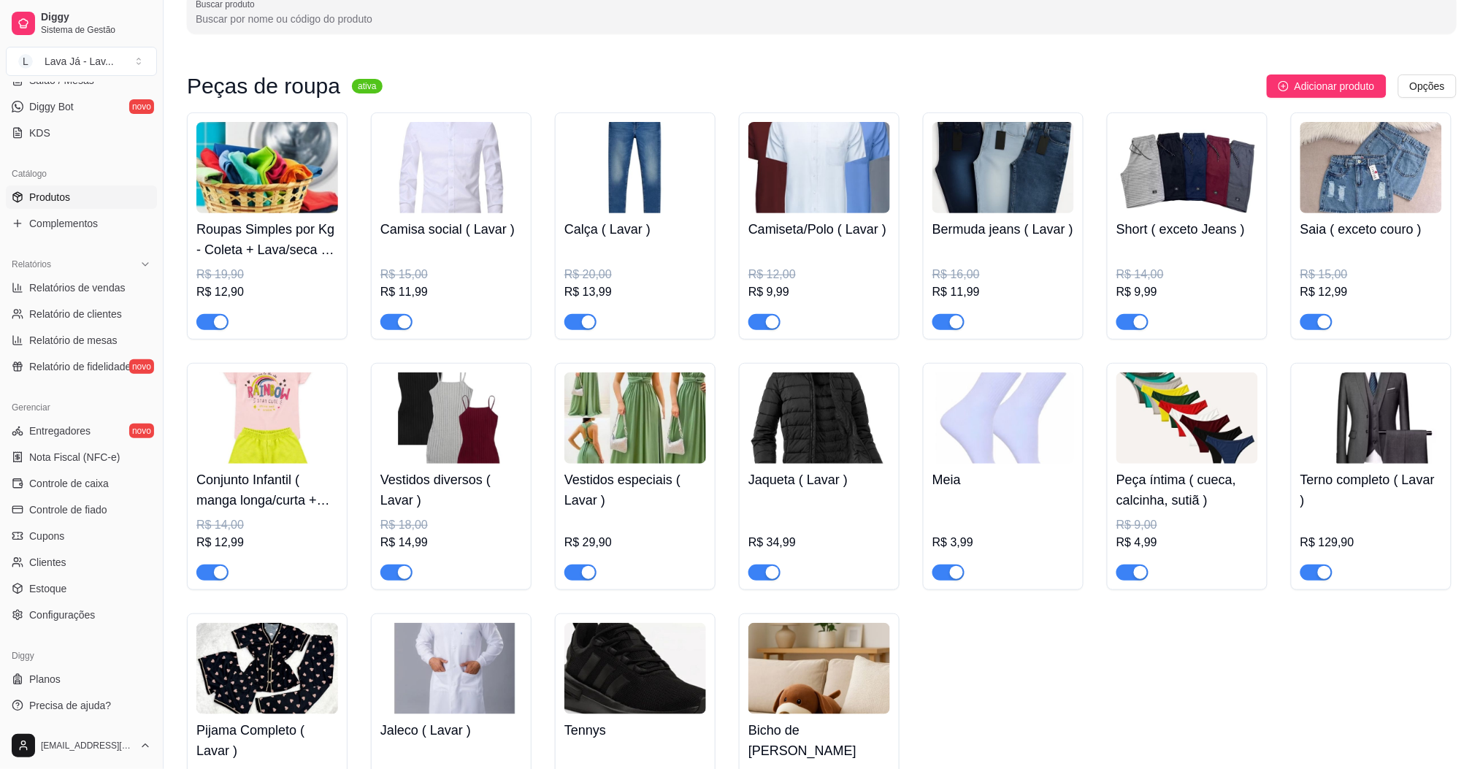
scroll to position [194, 0]
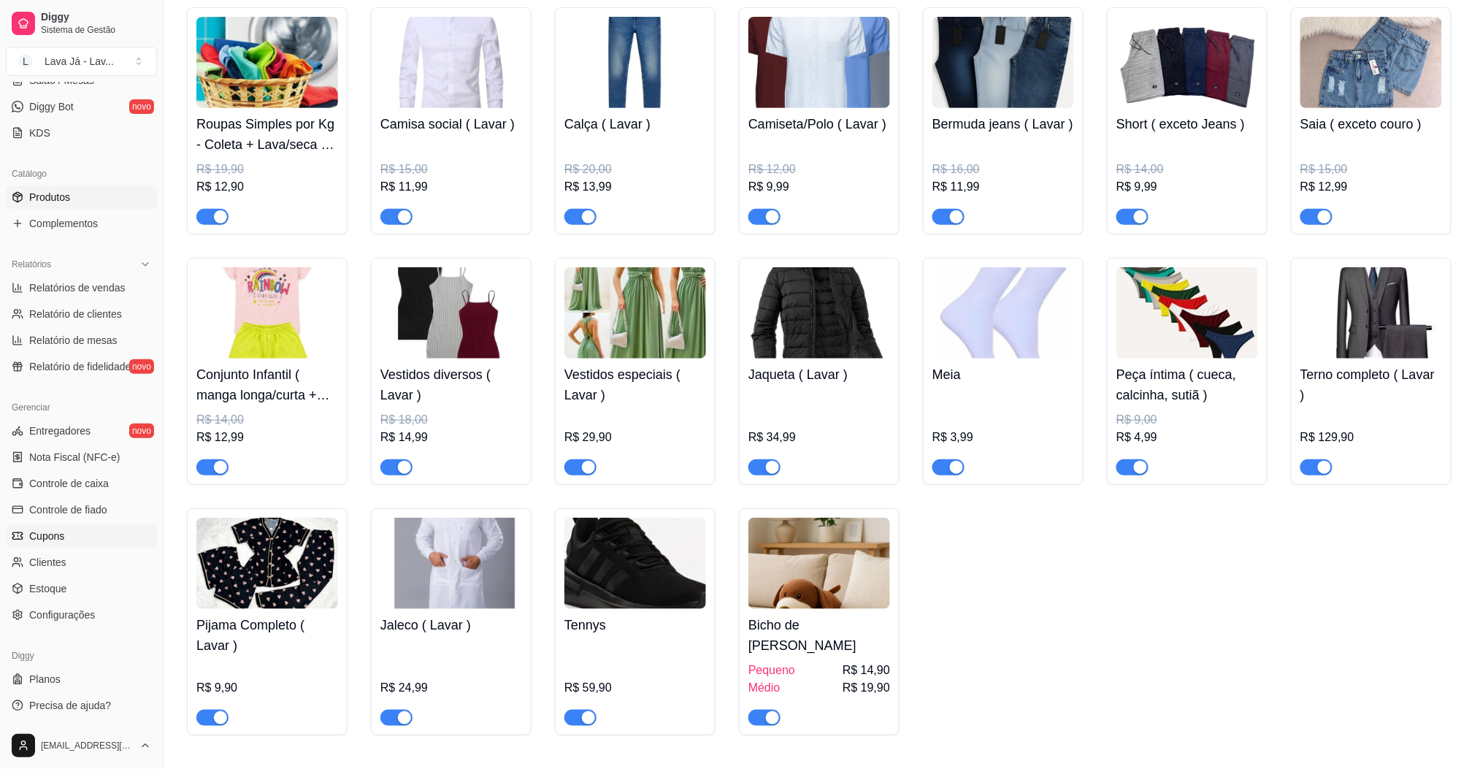
click at [55, 542] on span "Cupons" at bounding box center [46, 536] width 35 height 15
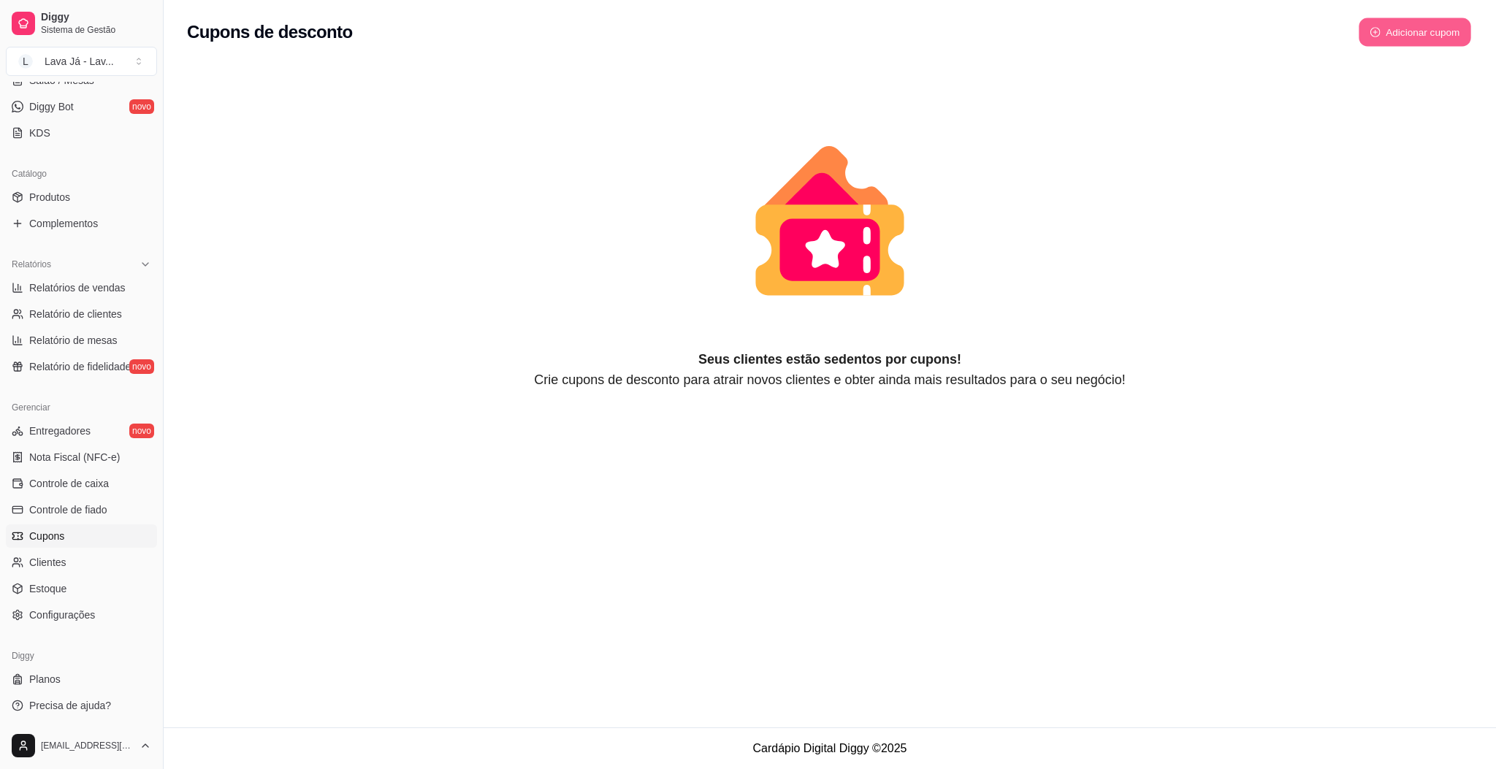
click at [1394, 34] on button "Adicionar cupom" at bounding box center [1414, 32] width 112 height 28
select select "FIXED_VALUE"
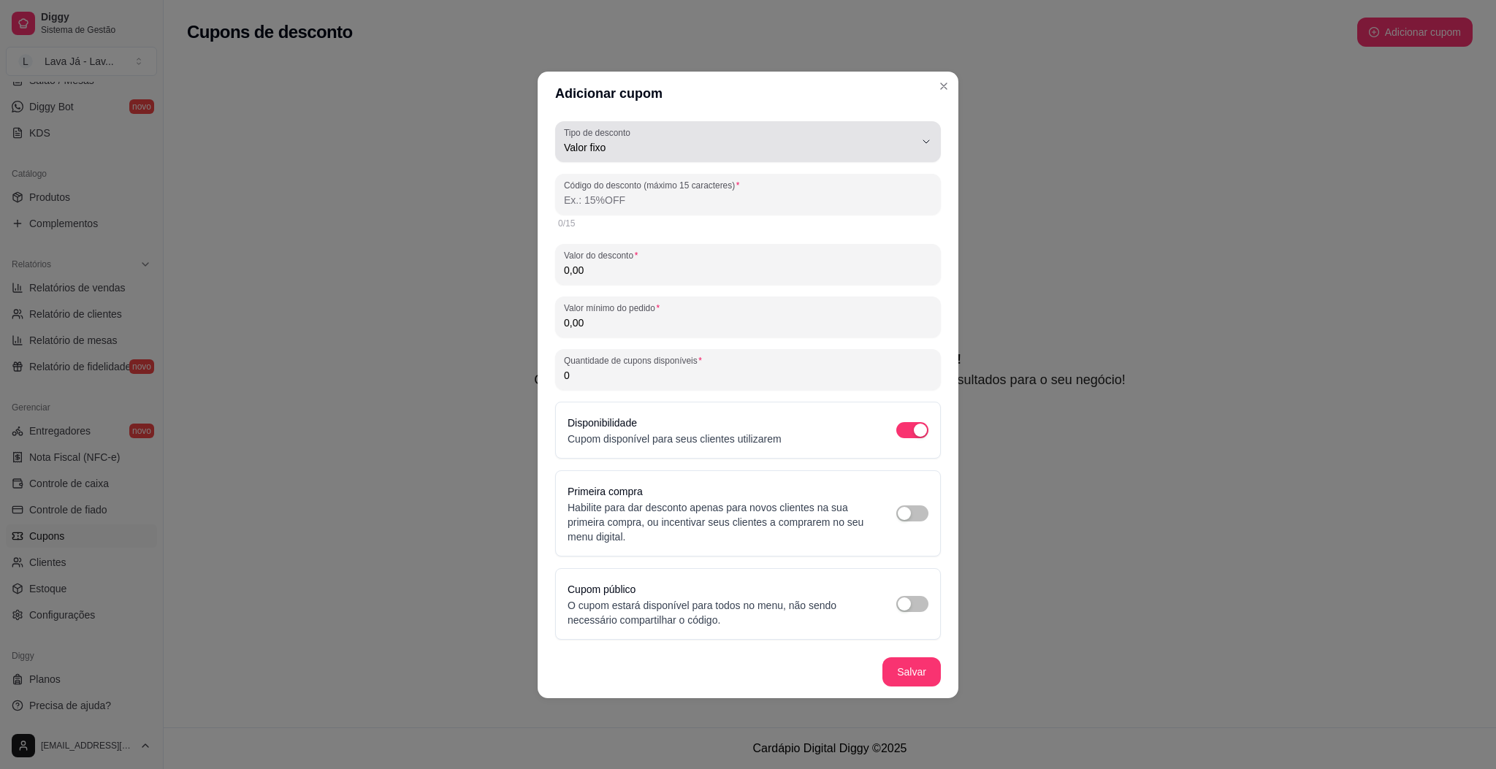
click at [922, 145] on icon "button" at bounding box center [926, 142] width 12 height 12
click at [623, 241] on li "Frete grátis" at bounding box center [747, 229] width 359 height 23
type input "FREE_DELIVERY_FEE"
select select "FREE_DELIVERY_FEE"
type input "FRETEGRATIS"
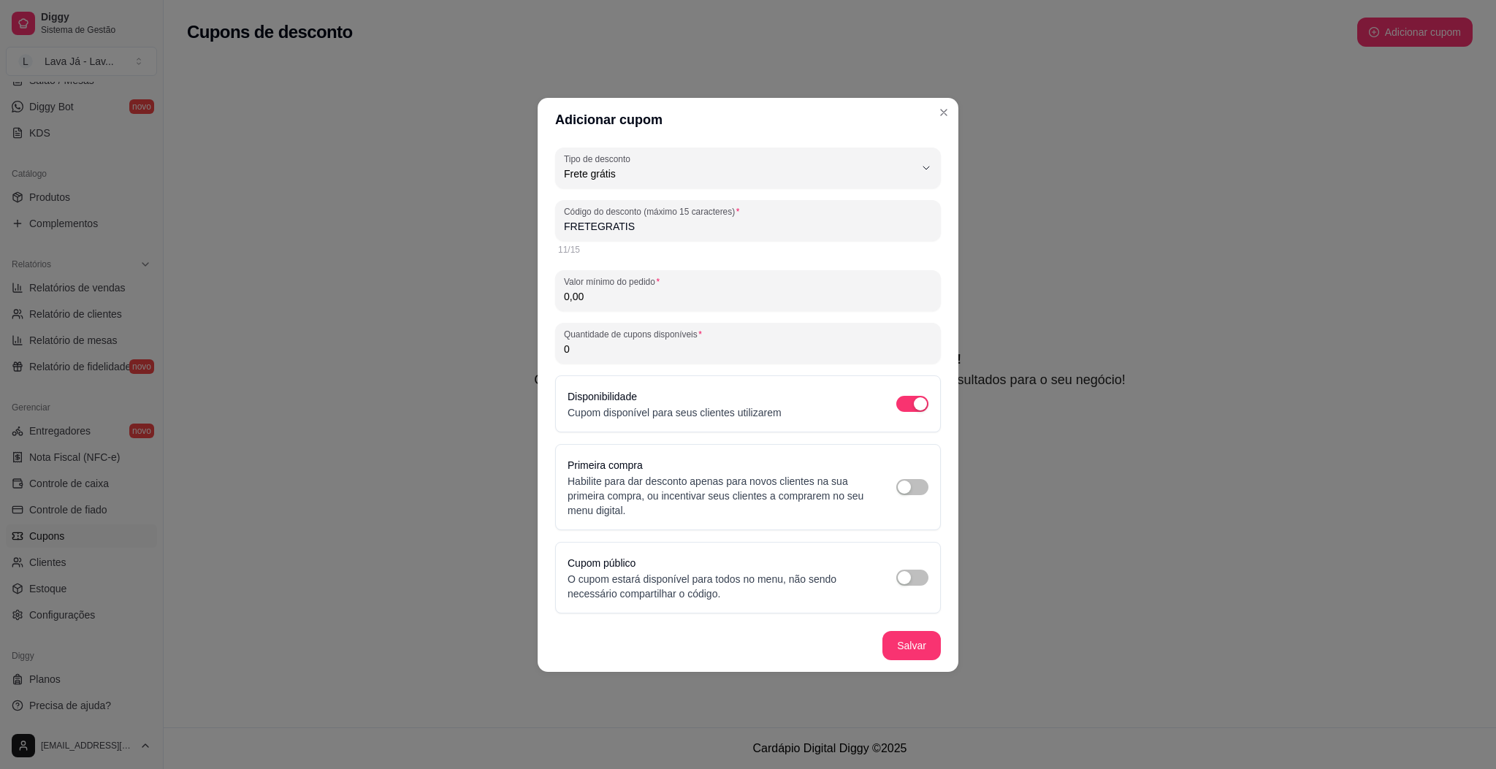
scroll to position [14, 0]
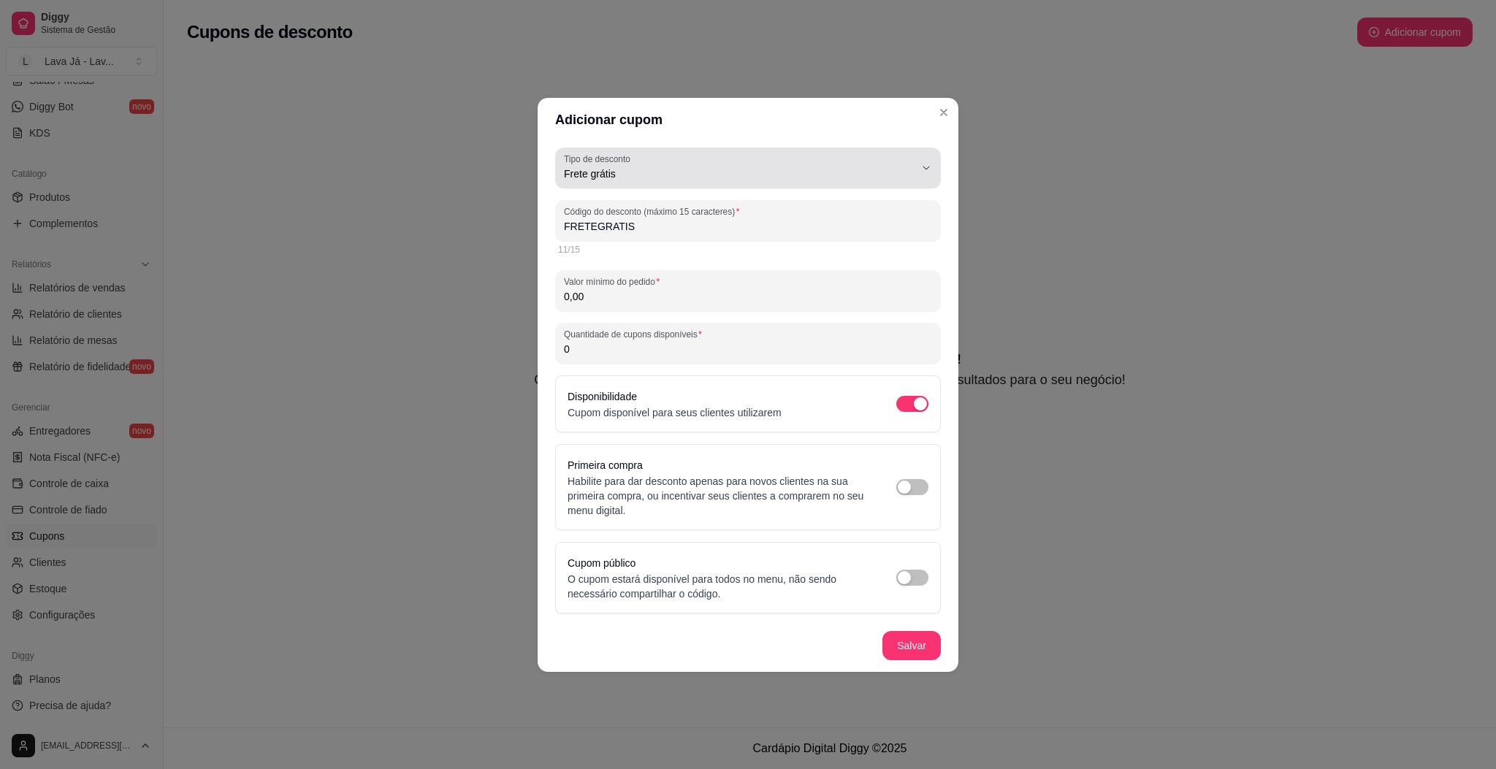
click at [919, 165] on button "Tipo de desconto Frete grátis" at bounding box center [748, 168] width 386 height 41
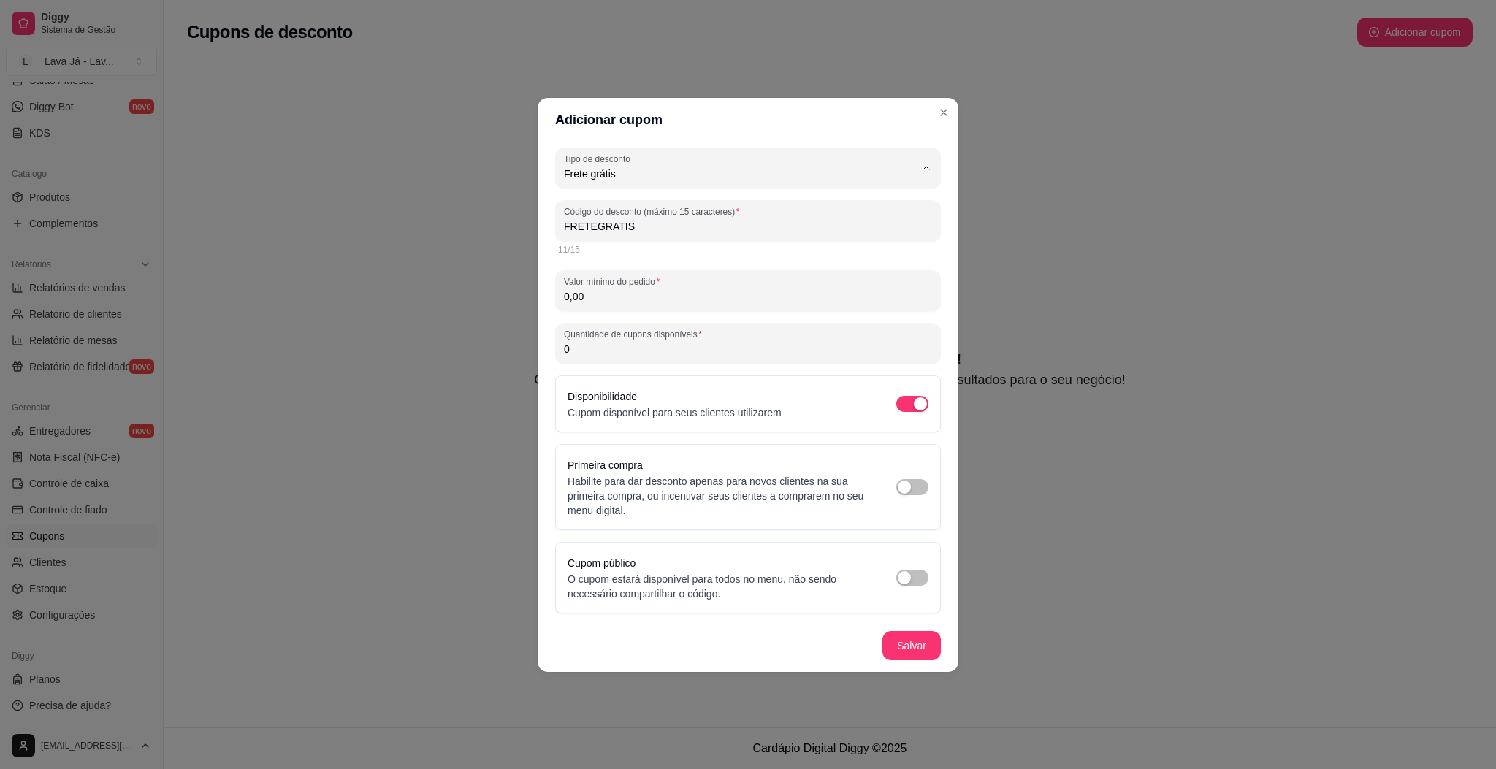
click at [597, 235] on span "Porcentagem" at bounding box center [741, 232] width 334 height 14
type input "PERCENTAGE"
select select "PERCENTAGE"
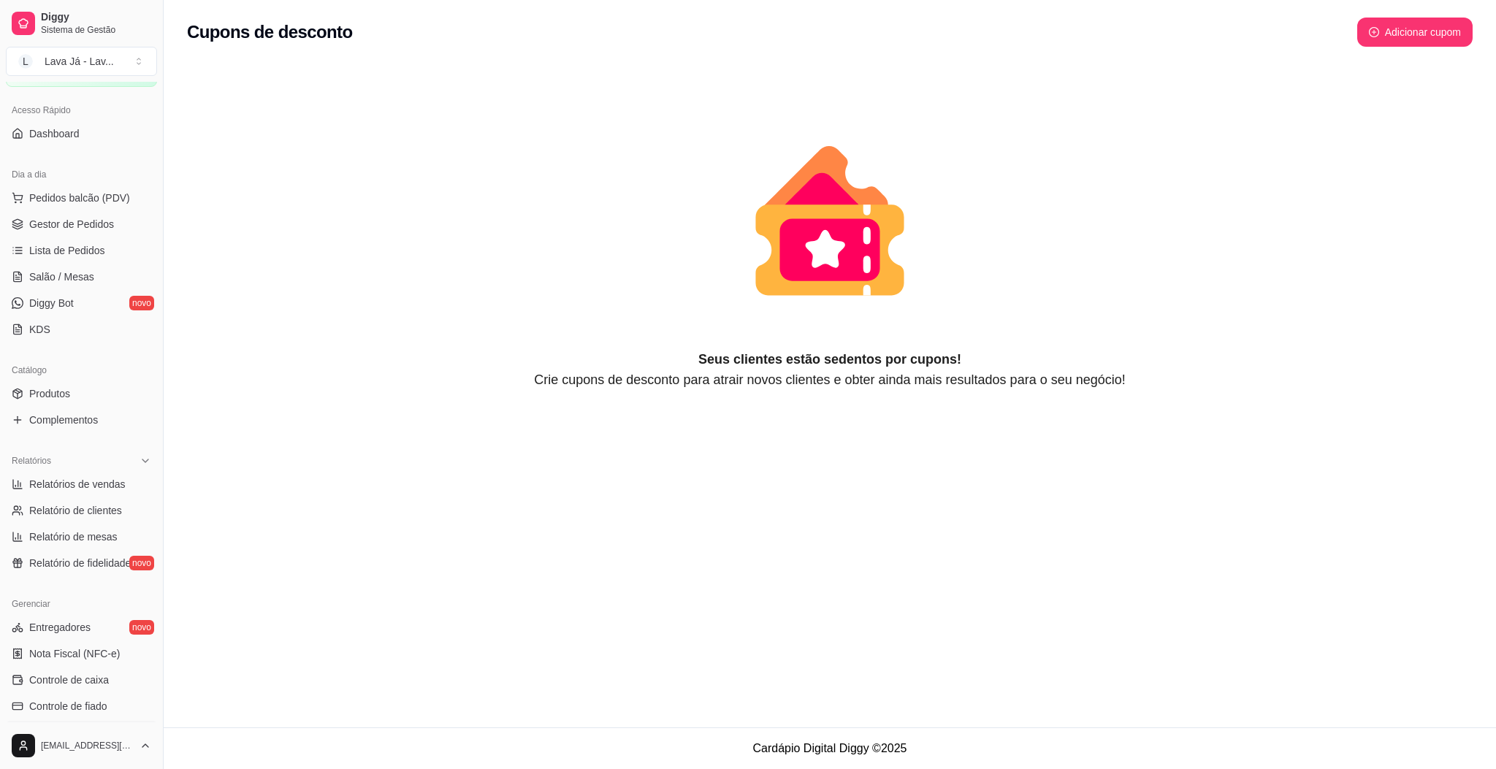
scroll to position [0, 0]
